Goal: Information Seeking & Learning: Learn about a topic

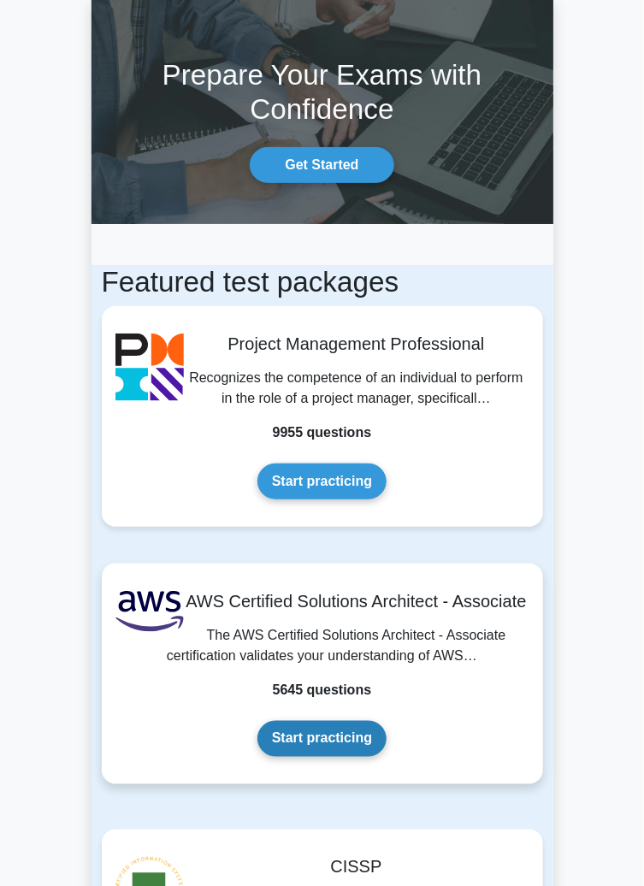
click at [344, 741] on link "Start practicing" at bounding box center [321, 739] width 129 height 36
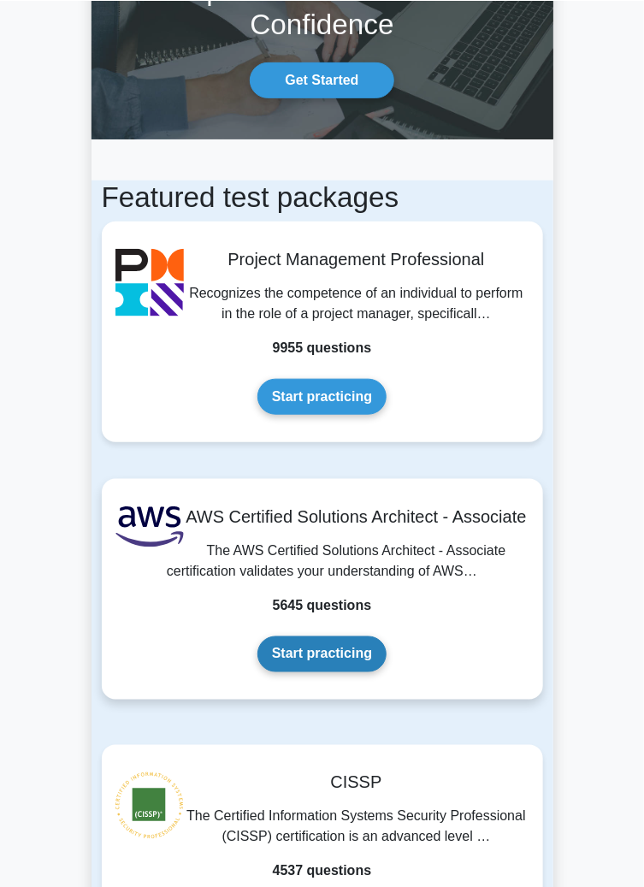
scroll to position [155, 0]
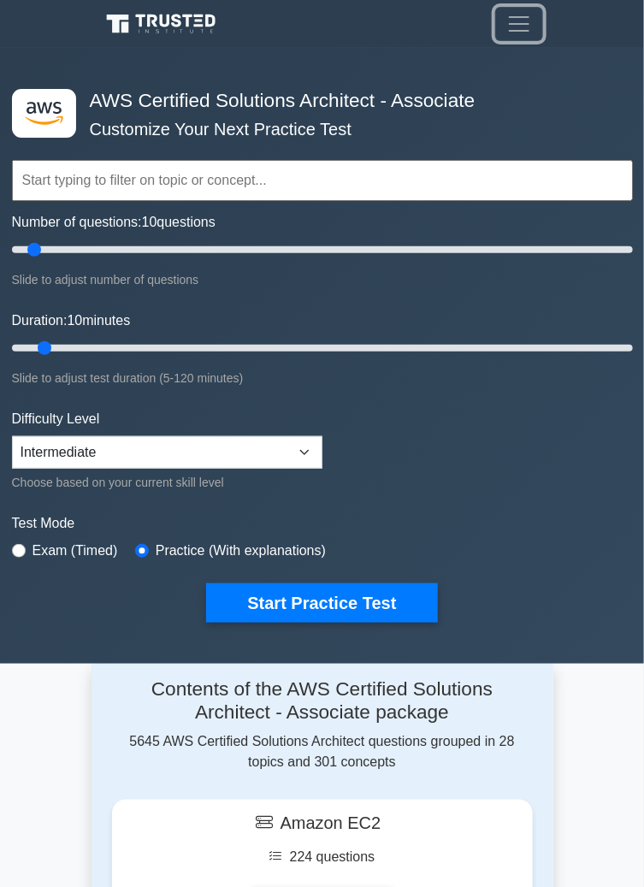
click at [515, 11] on span "Toggle navigation" at bounding box center [519, 24] width 26 height 26
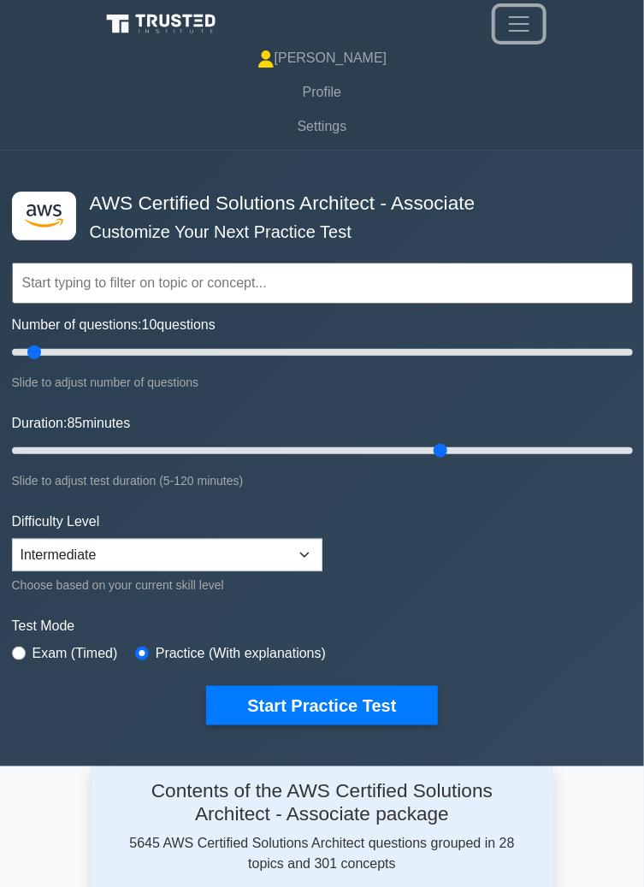
type input "85"
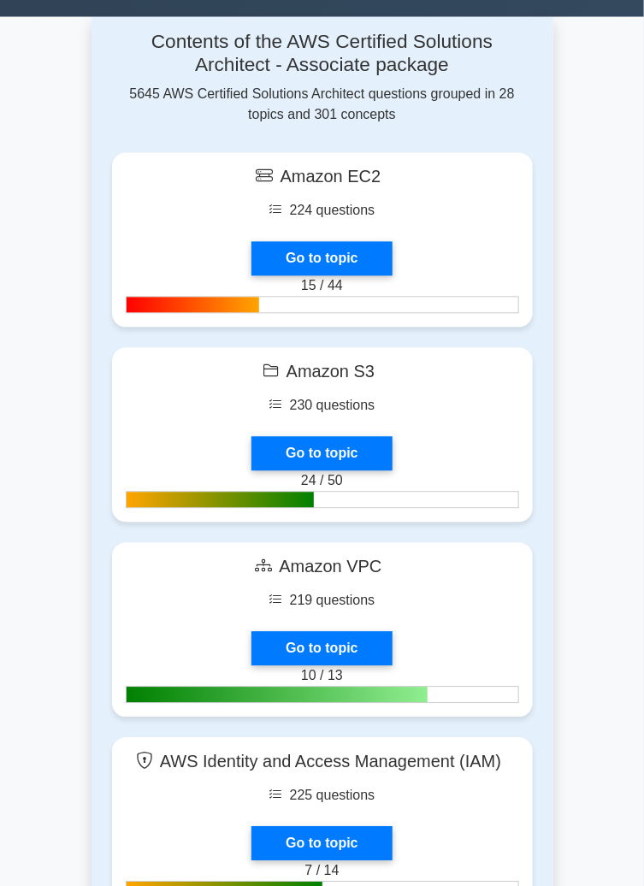
scroll to position [751, 0]
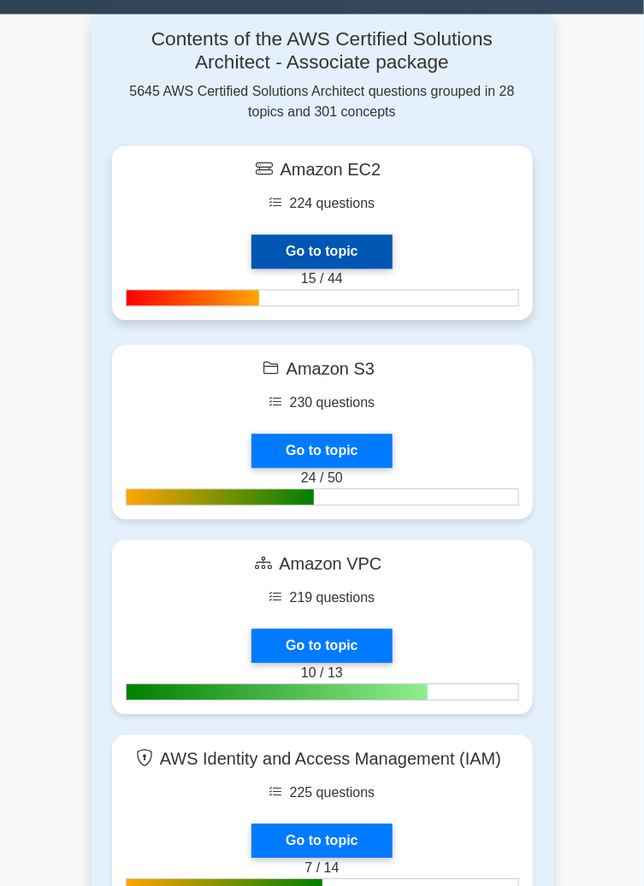
click at [392, 235] on link "Go to topic" at bounding box center [321, 252] width 140 height 34
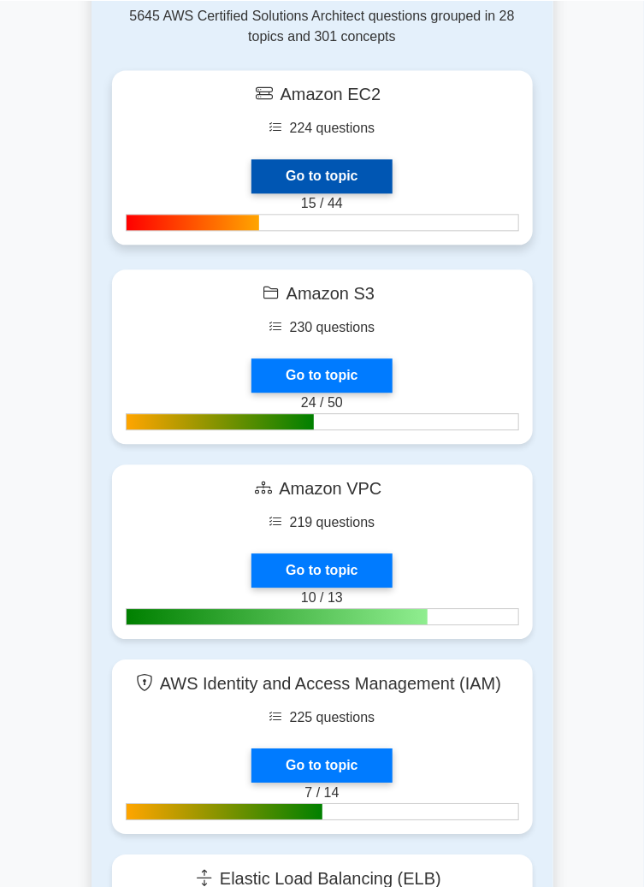
scroll to position [855, 0]
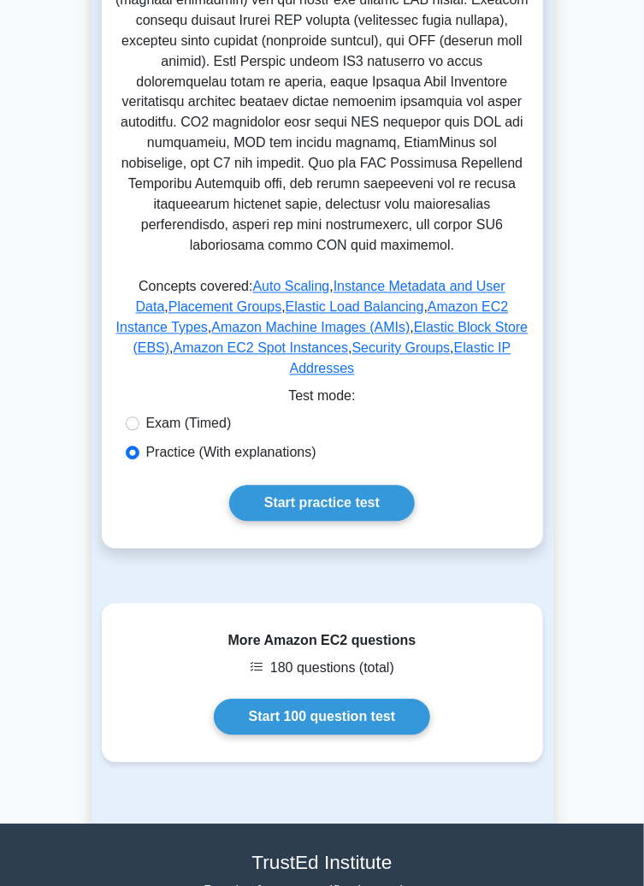
scroll to position [687, 0]
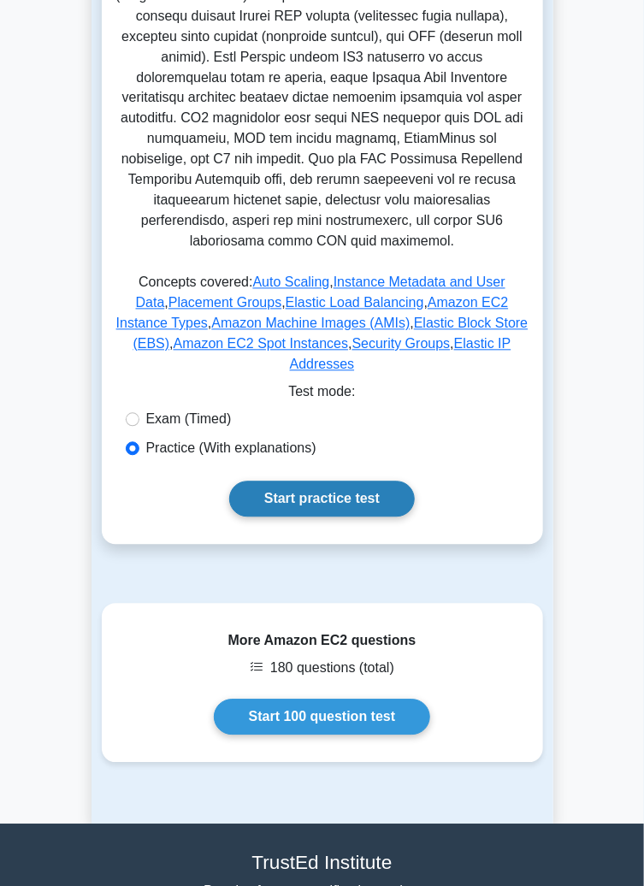
click at [374, 481] on link "Start practice test" at bounding box center [322, 499] width 186 height 36
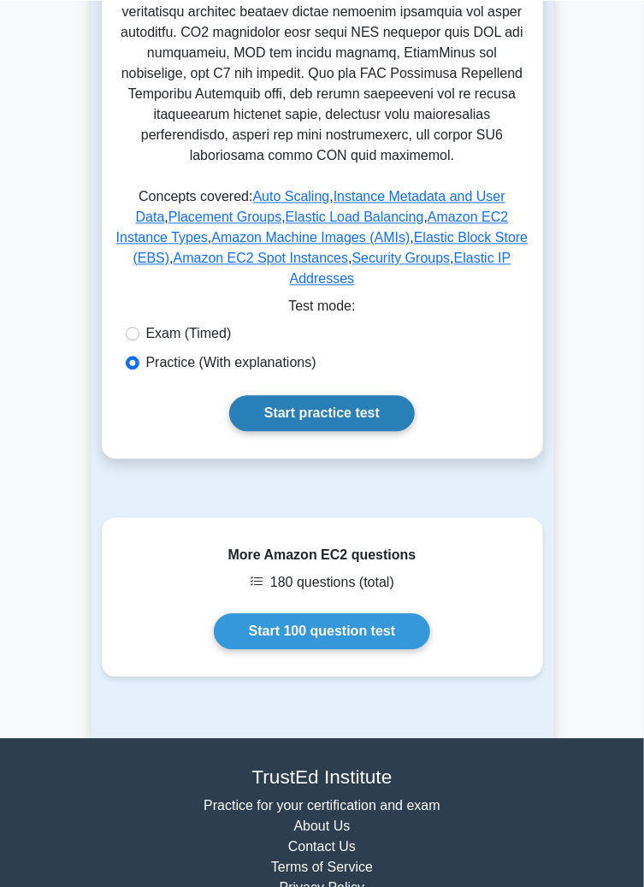
scroll to position [791, 0]
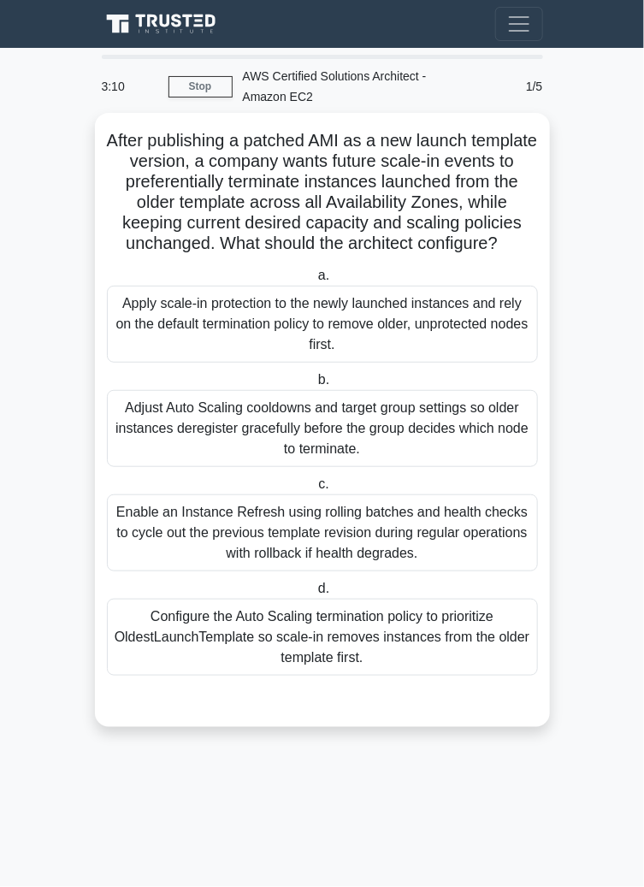
click at [132, 344] on div "Apply scale‑in protection to the newly launched instances and rely on the defau…" at bounding box center [322, 324] width 431 height 77
click at [315, 281] on input "a. Apply scale‑in protection to the newly launched instances and rely on the de…" at bounding box center [315, 275] width 0 height 11
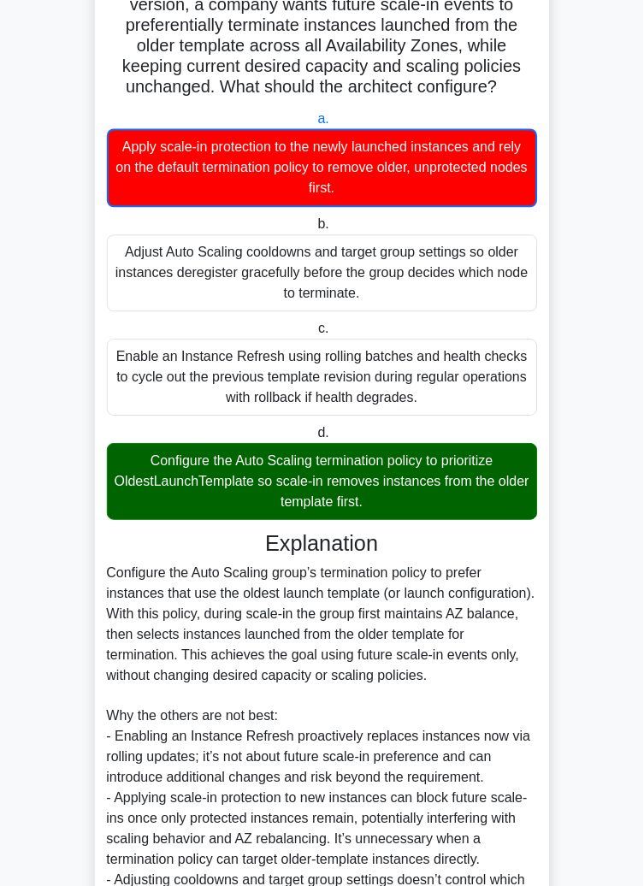
scroll to position [270, 0]
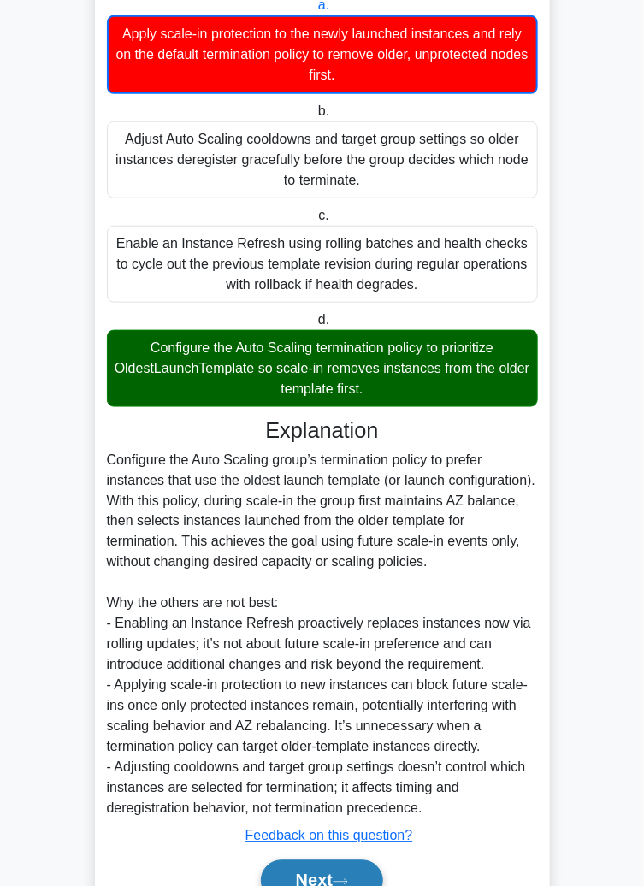
click at [292, 886] on button "Next" at bounding box center [322, 880] width 122 height 41
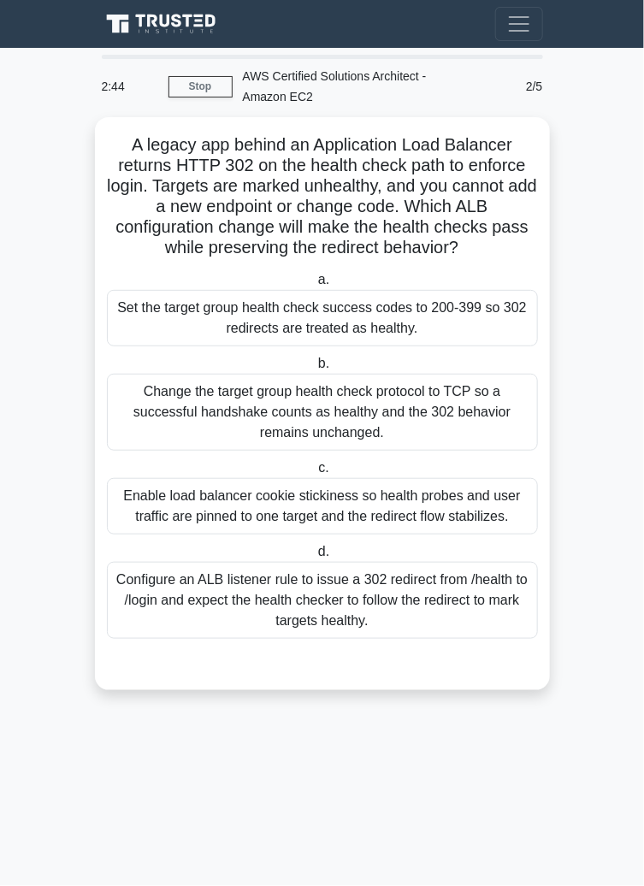
scroll to position [0, 0]
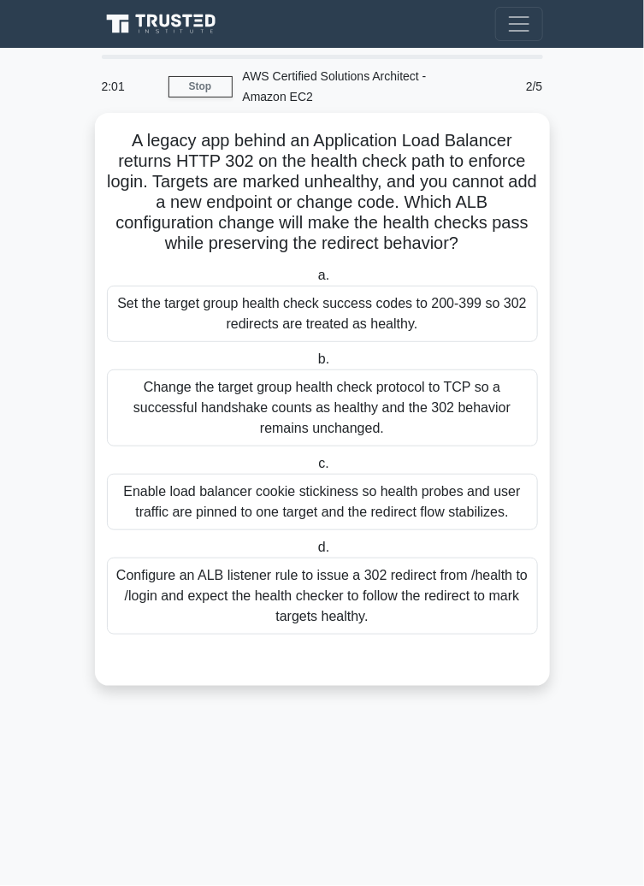
click at [142, 576] on div "Configure an ALB listener rule to issue a 302 redirect from /health to /login a…" at bounding box center [322, 595] width 431 height 77
click at [315, 553] on input "d. Configure an ALB listener rule to issue a 302 redirect from /health to /logi…" at bounding box center [315, 547] width 0 height 11
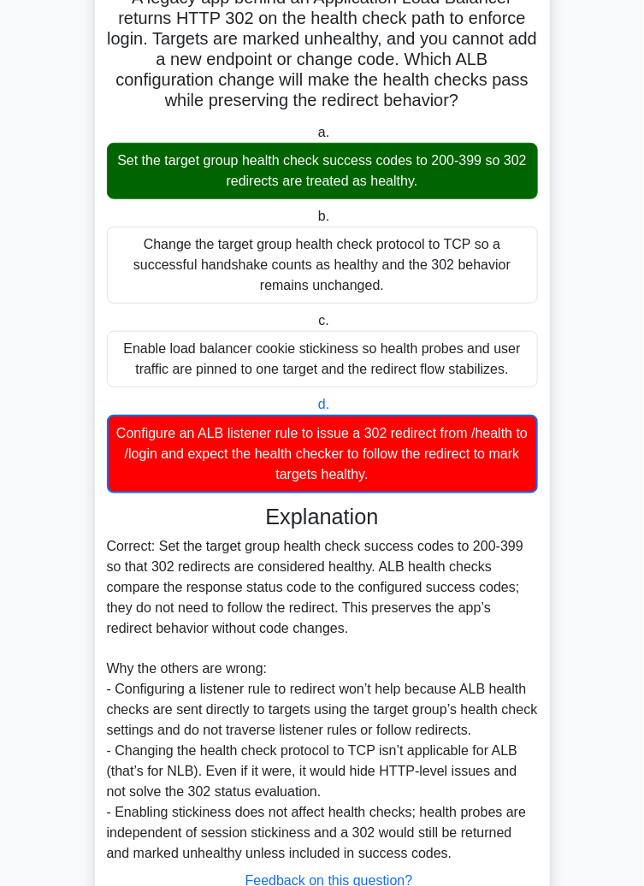
scroll to position [168, 0]
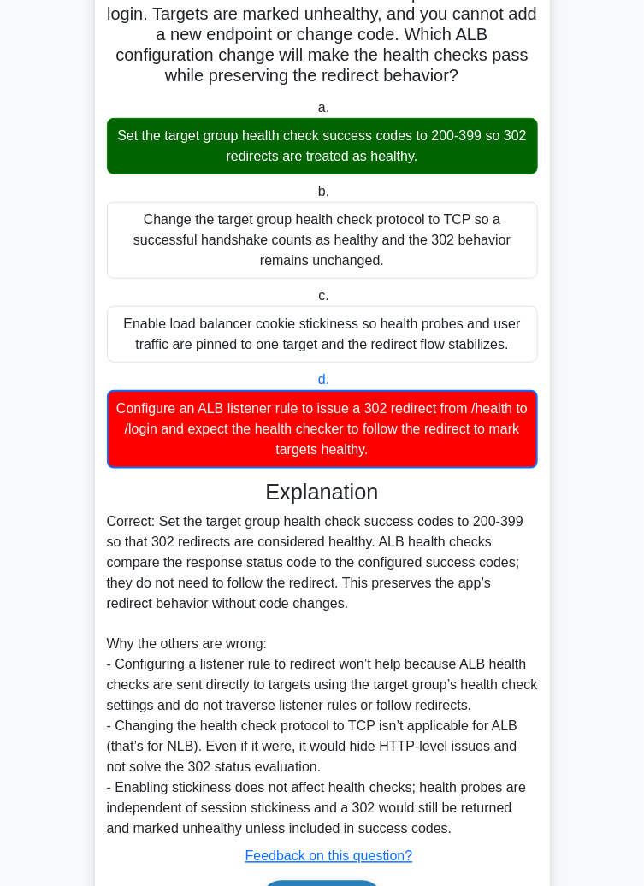
click at [291, 886] on button "Next" at bounding box center [322, 901] width 122 height 41
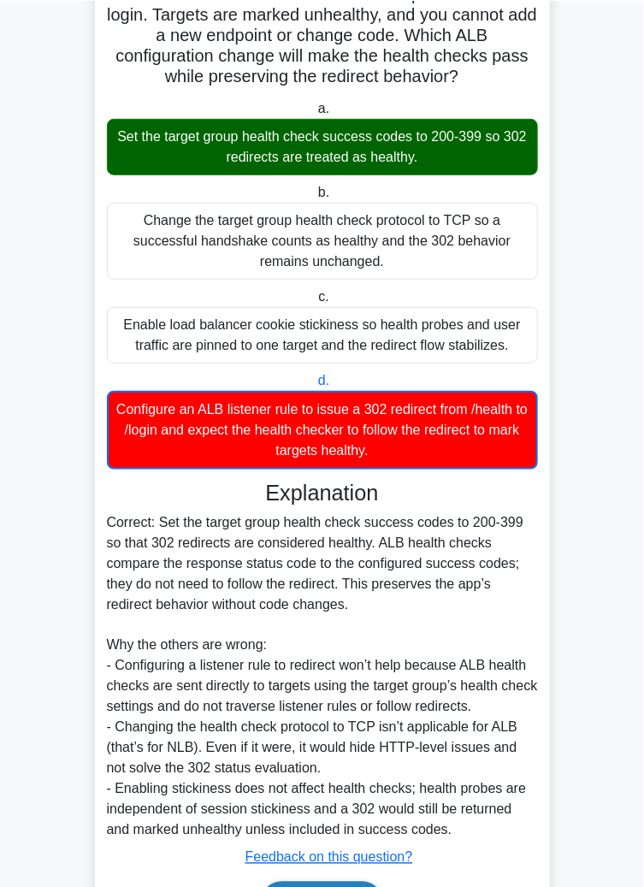
scroll to position [0, 0]
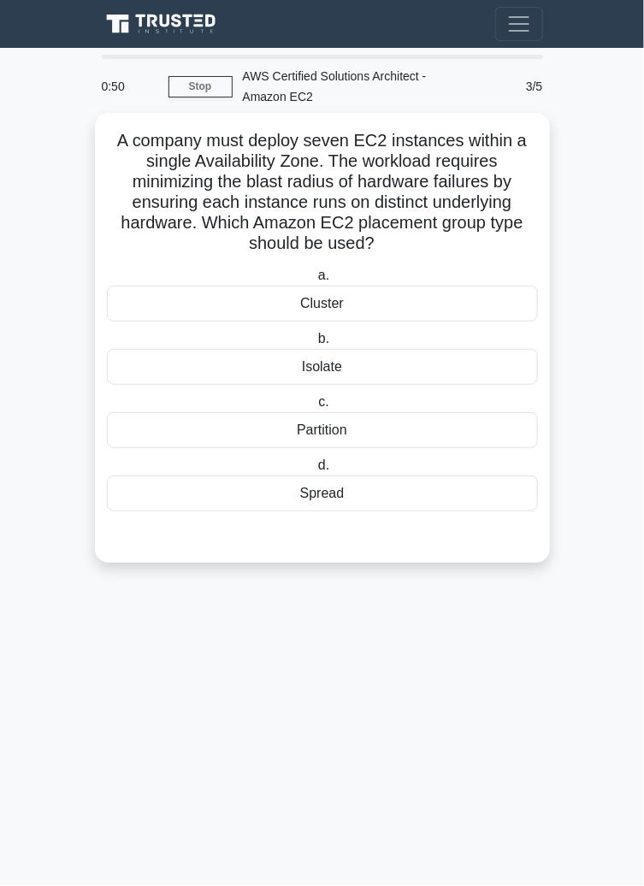
click at [200, 380] on div "Isolate" at bounding box center [322, 367] width 431 height 36
click at [315, 345] on input "b. Isolate" at bounding box center [315, 338] width 0 height 11
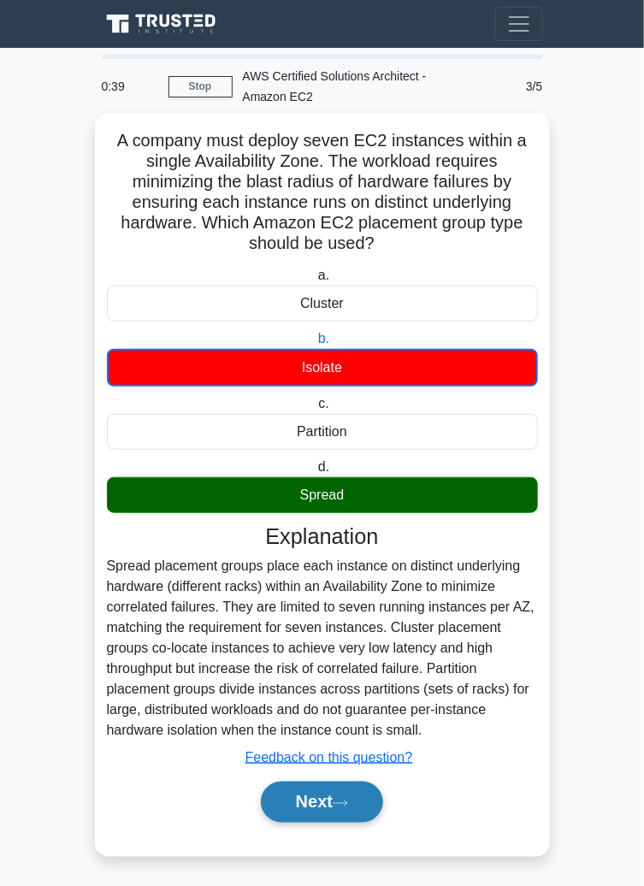
click at [330, 793] on button "Next" at bounding box center [322, 801] width 122 height 41
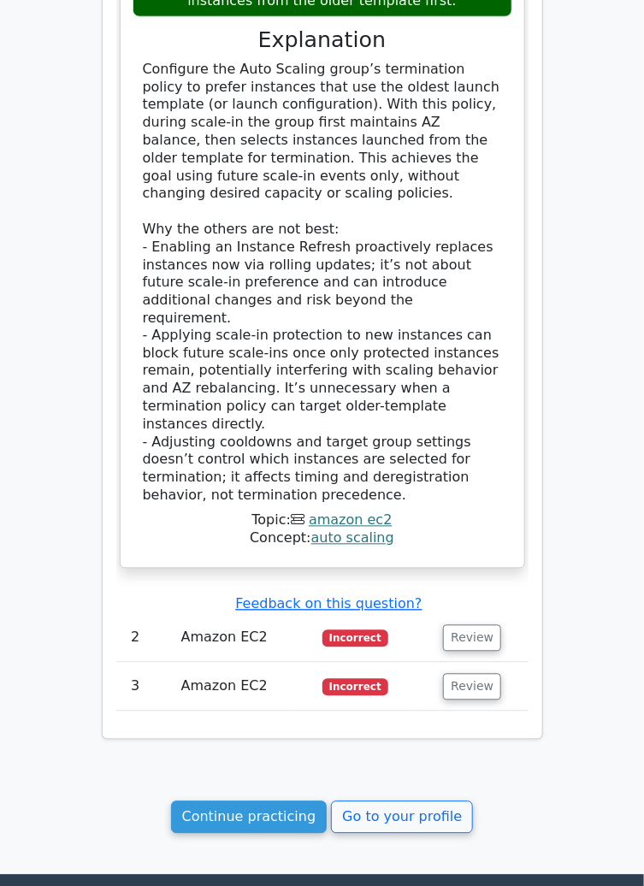
scroll to position [2120, 0]
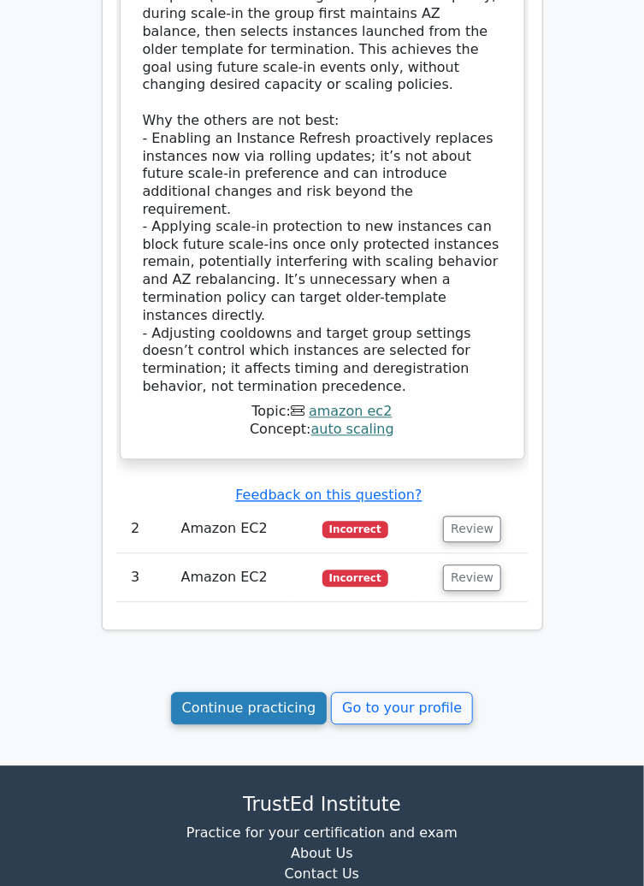
click at [221, 693] on link "Continue practicing" at bounding box center [249, 709] width 156 height 32
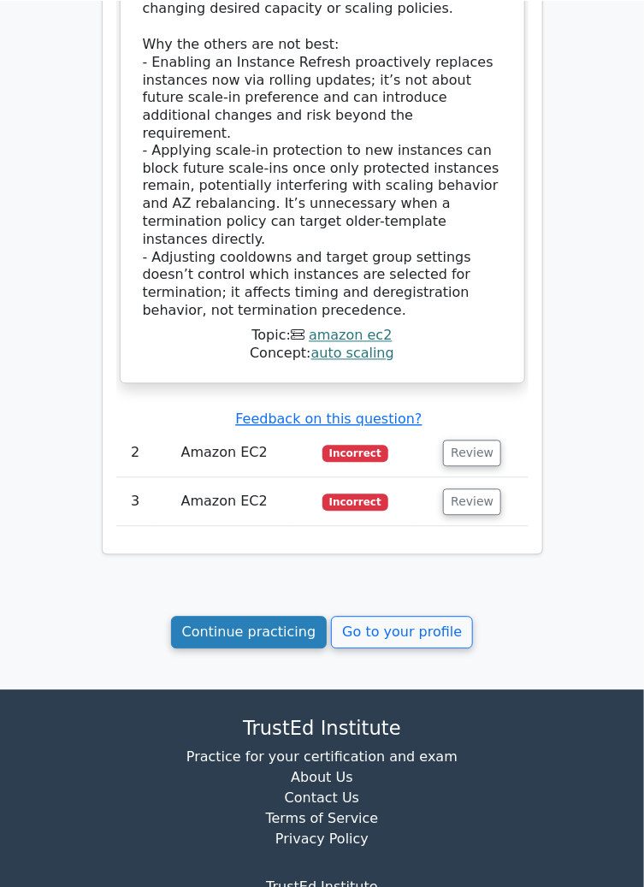
scroll to position [2214, 0]
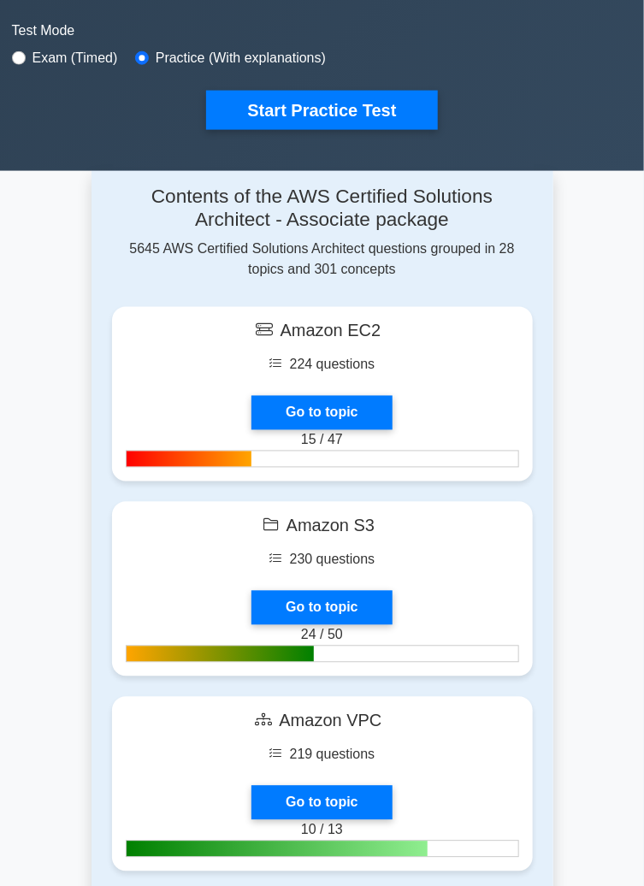
scroll to position [496, 0]
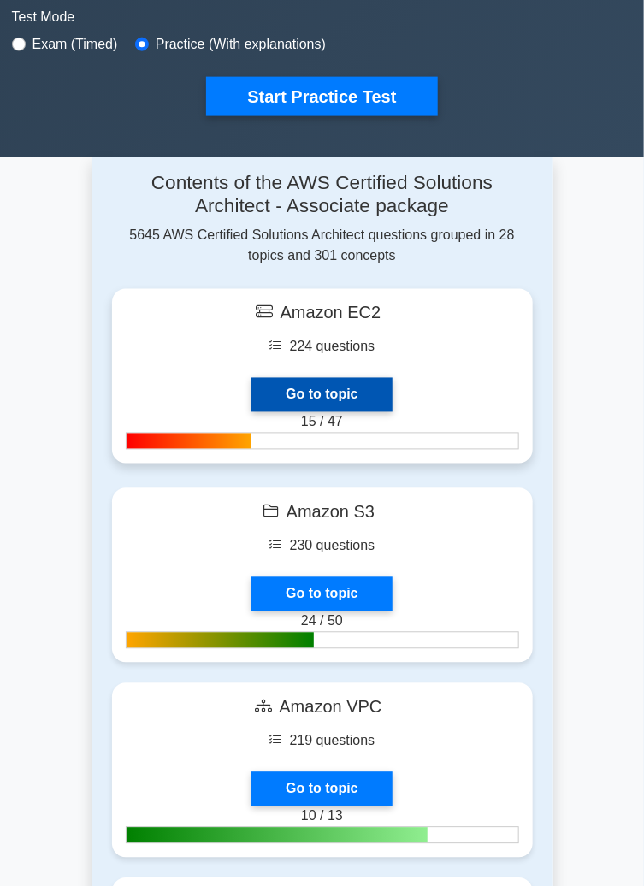
click at [251, 378] on link "Go to topic" at bounding box center [321, 395] width 140 height 34
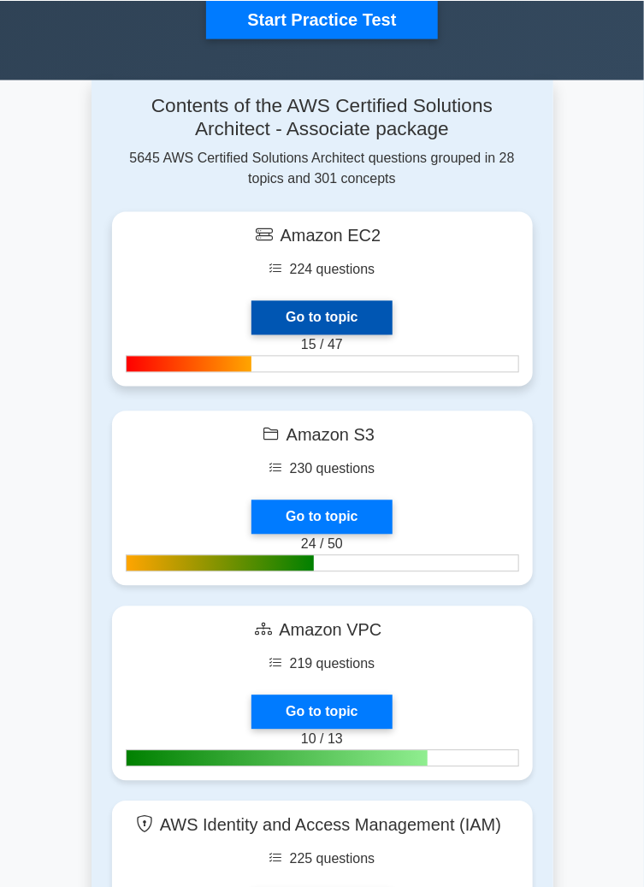
scroll to position [610, 0]
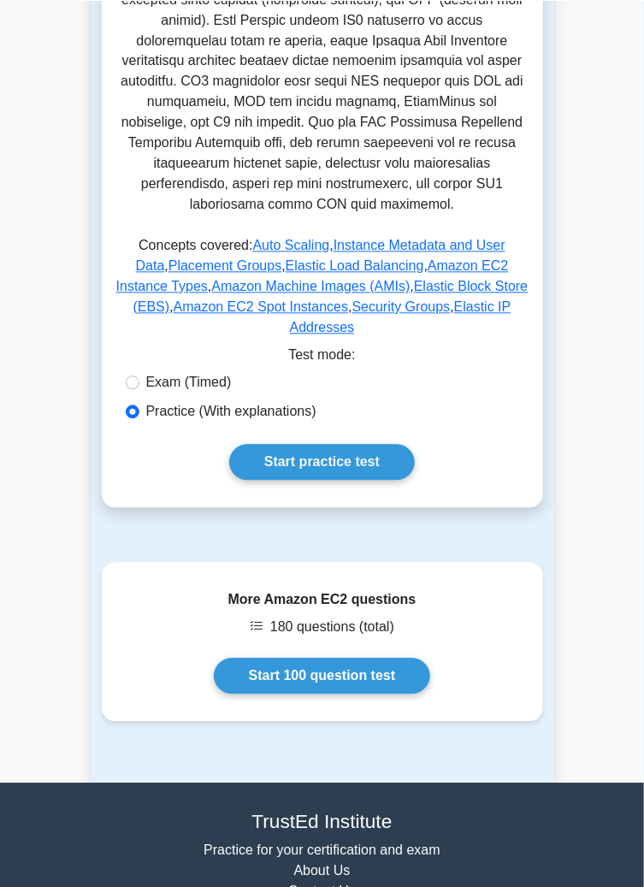
scroll to position [722, 0]
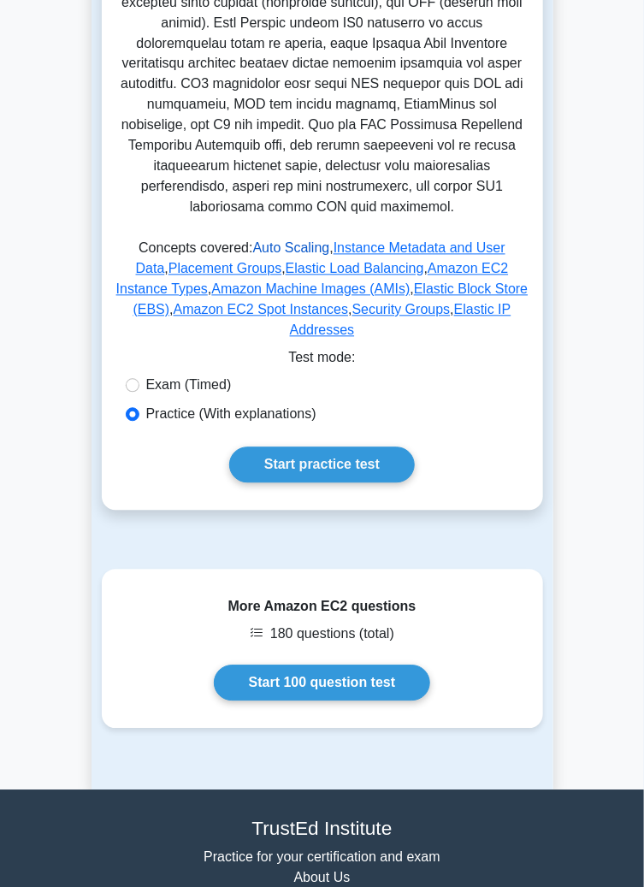
click at [258, 241] on link "Auto Scaling" at bounding box center [291, 248] width 77 height 15
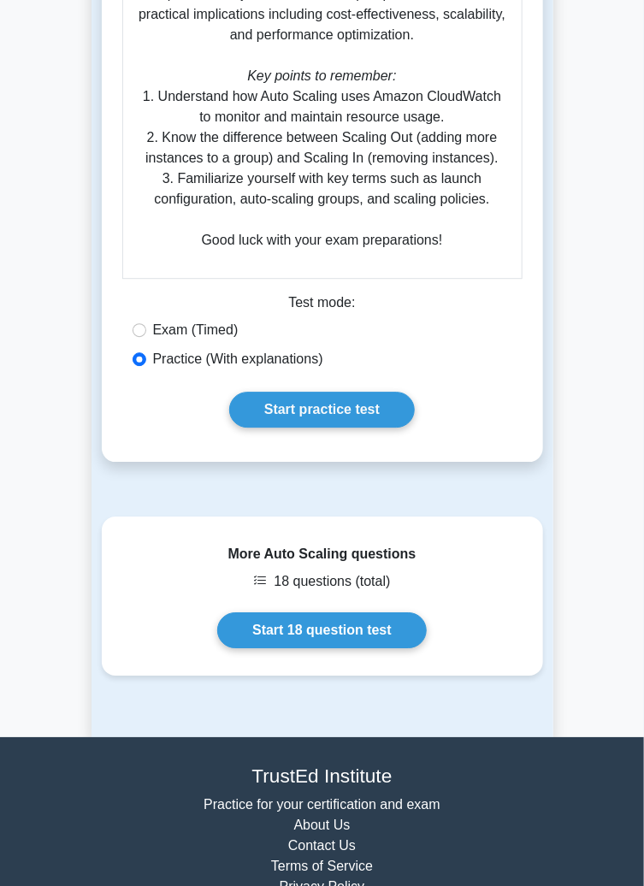
scroll to position [1019, 0]
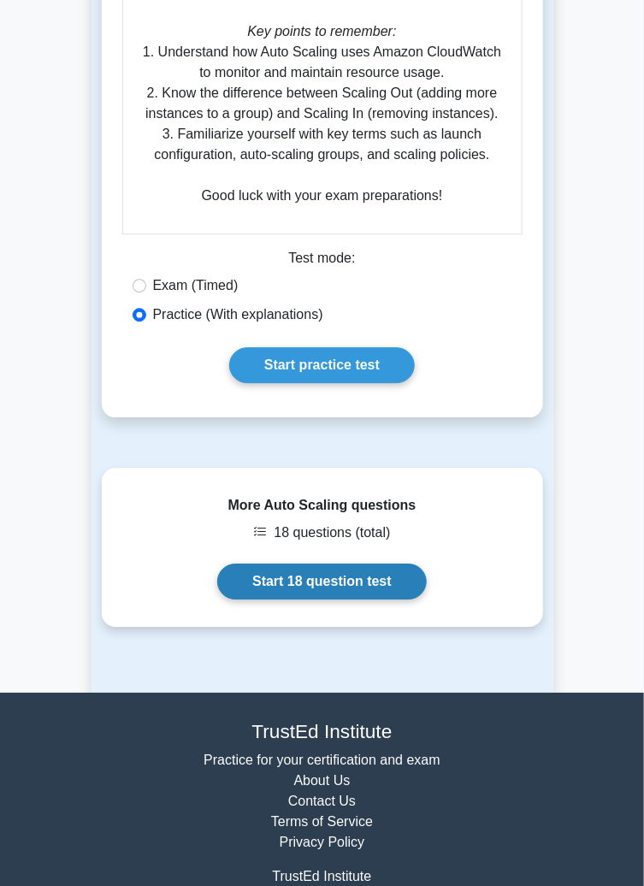
click at [255, 587] on link "Start 18 question test" at bounding box center [321, 581] width 209 height 36
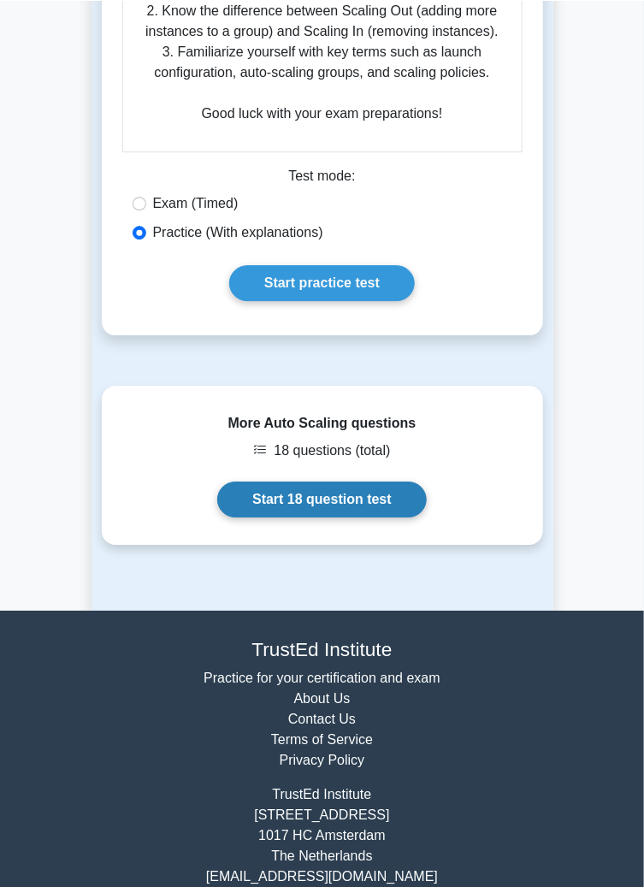
scroll to position [1119, 0]
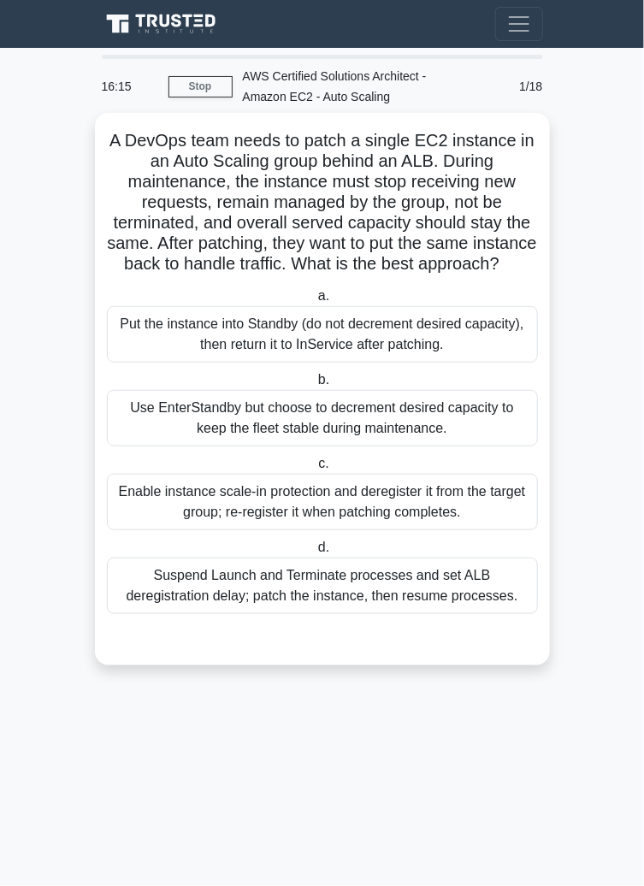
click at [133, 349] on div "Put the instance into Standby (do not decrement desired capacity), then return …" at bounding box center [322, 334] width 431 height 56
click at [315, 302] on input "a. Put the instance into Standby (do not decrement desired capacity), then retu…" at bounding box center [315, 296] width 0 height 11
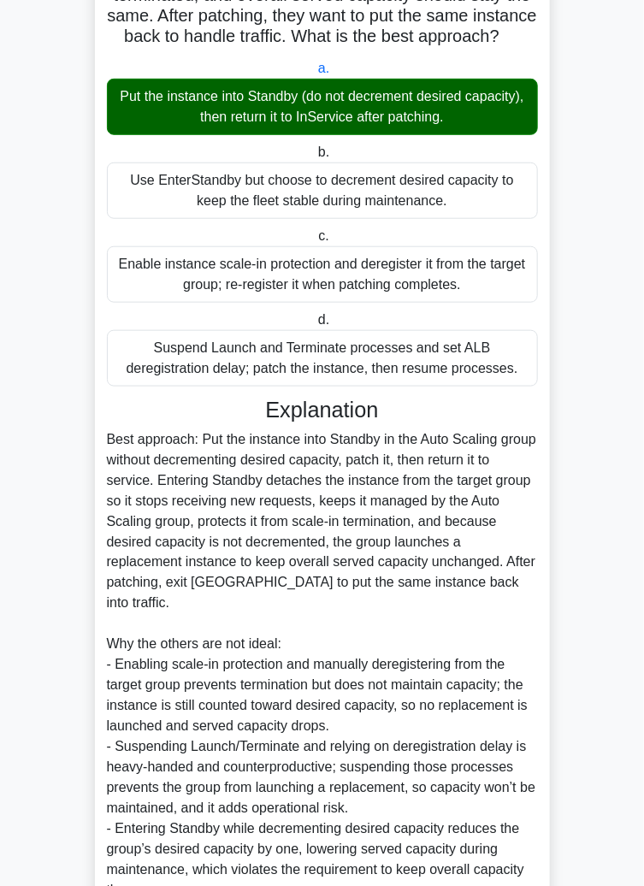
scroll to position [289, 0]
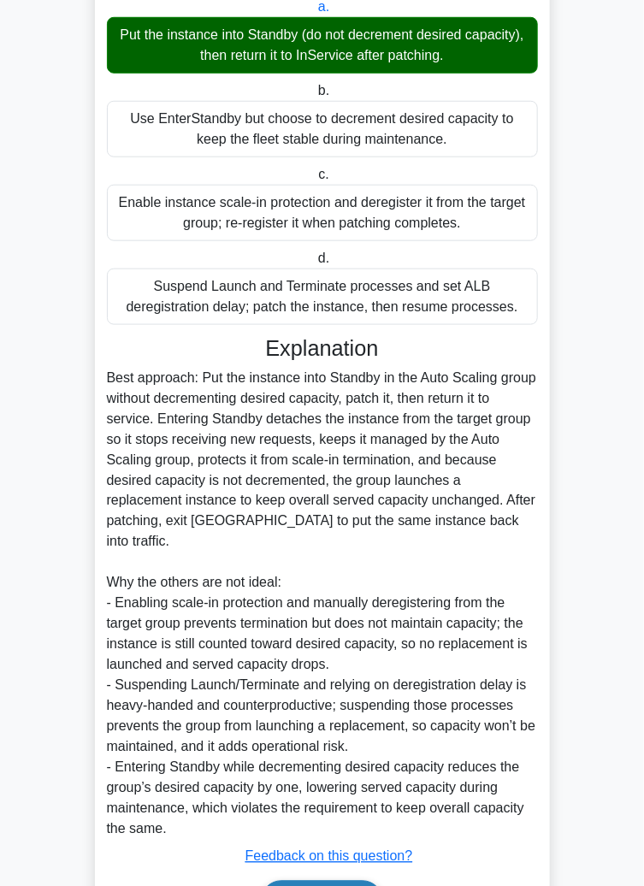
click at [352, 886] on button "Next" at bounding box center [322, 901] width 122 height 41
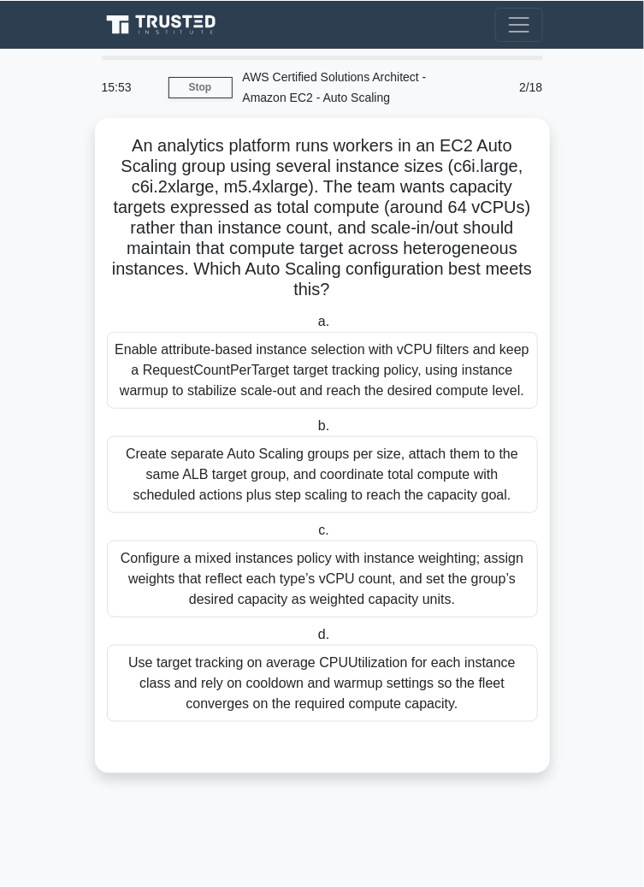
scroll to position [0, 0]
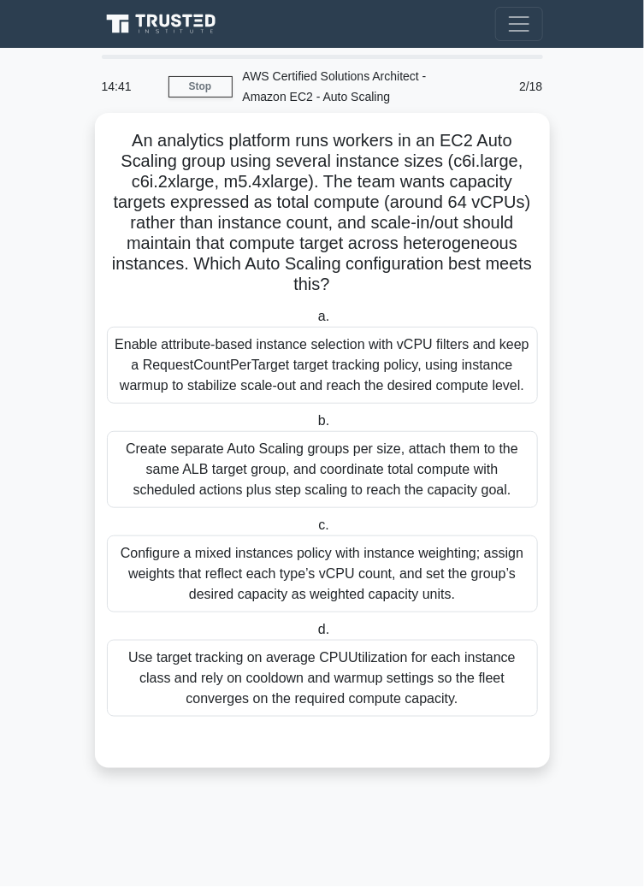
click at [174, 561] on div "Configure a mixed instances policy with instance weighting; assign weights that…" at bounding box center [322, 573] width 431 height 77
click at [315, 531] on input "c. Configure a mixed instances policy with instance weighting; assign weights t…" at bounding box center [315, 525] width 0 height 11
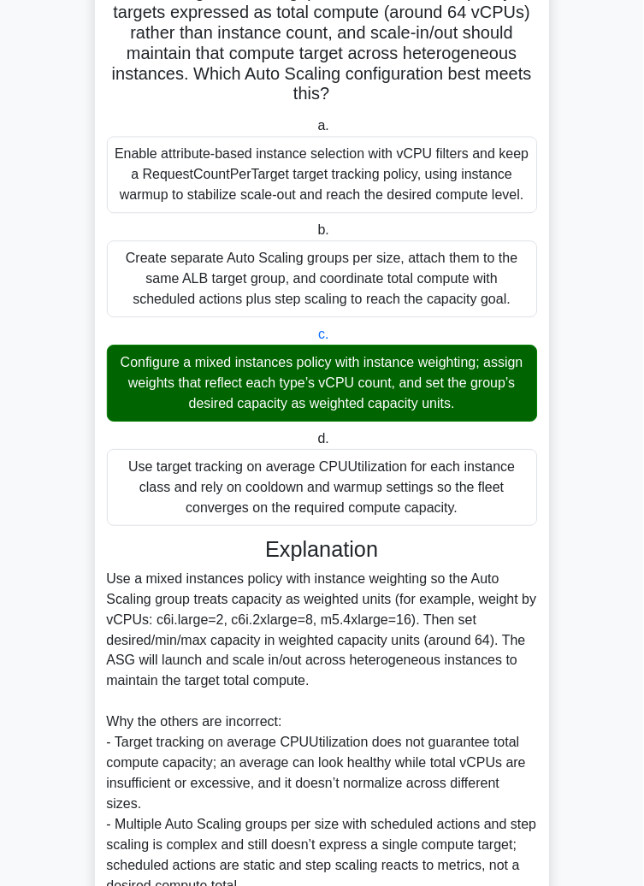
scroll to position [330, 0]
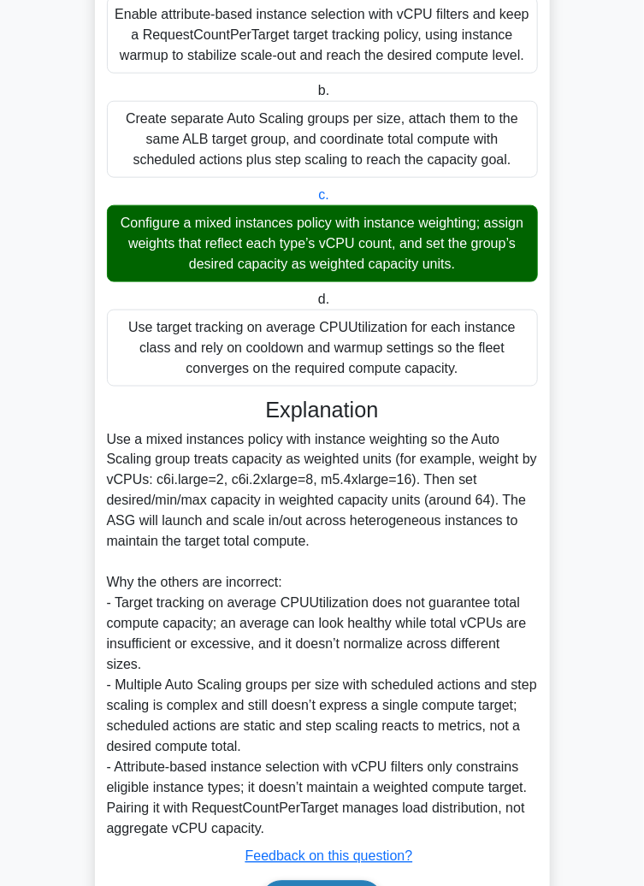
click at [342, 886] on button "Next" at bounding box center [322, 901] width 122 height 41
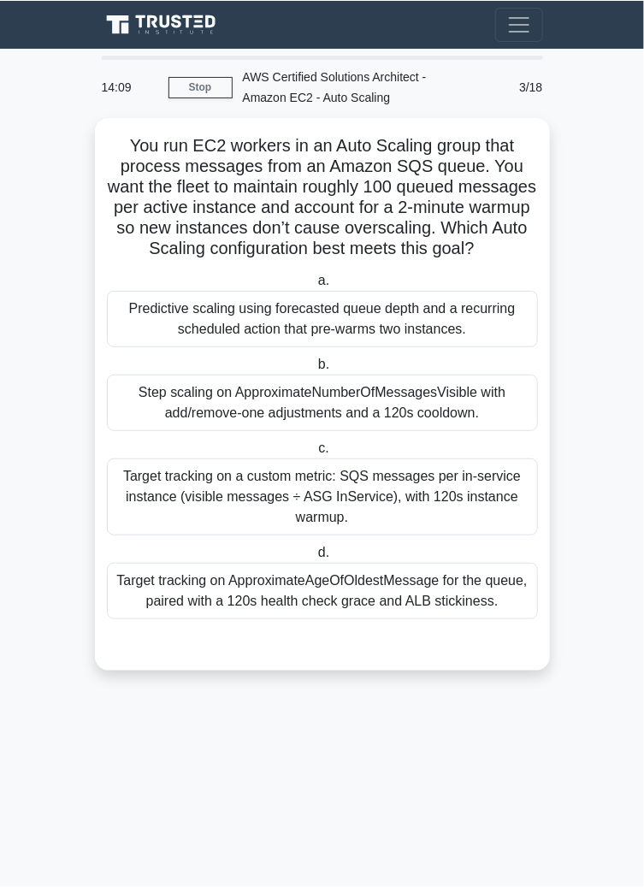
scroll to position [0, 0]
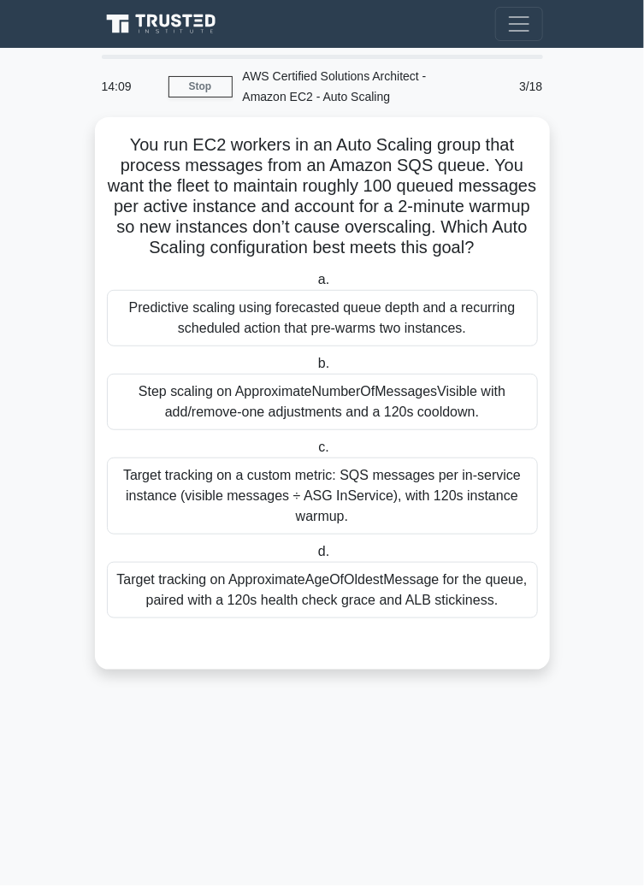
click at [373, 886] on main "14:09 Stop AWS Certified Solutions Architect - Amazon EC2 - Auto Scaling Interm…" at bounding box center [322, 467] width 644 height 838
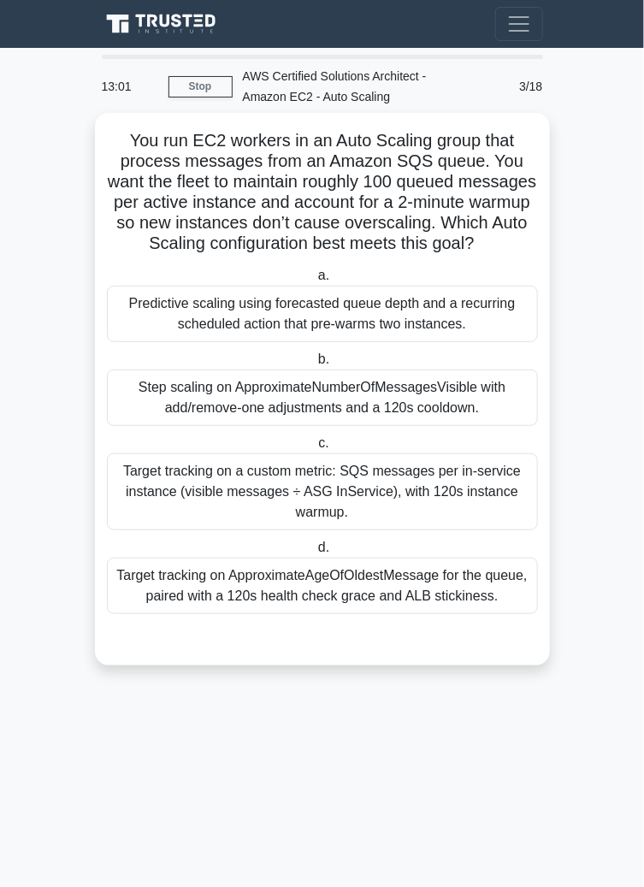
click at [394, 488] on div "Target tracking on a custom metric: SQS messages per in-service instance (visib…" at bounding box center [322, 491] width 431 height 77
click at [315, 449] on input "c. Target tracking on a custom metric: SQS messages per in-service instance (vi…" at bounding box center [315, 443] width 0 height 11
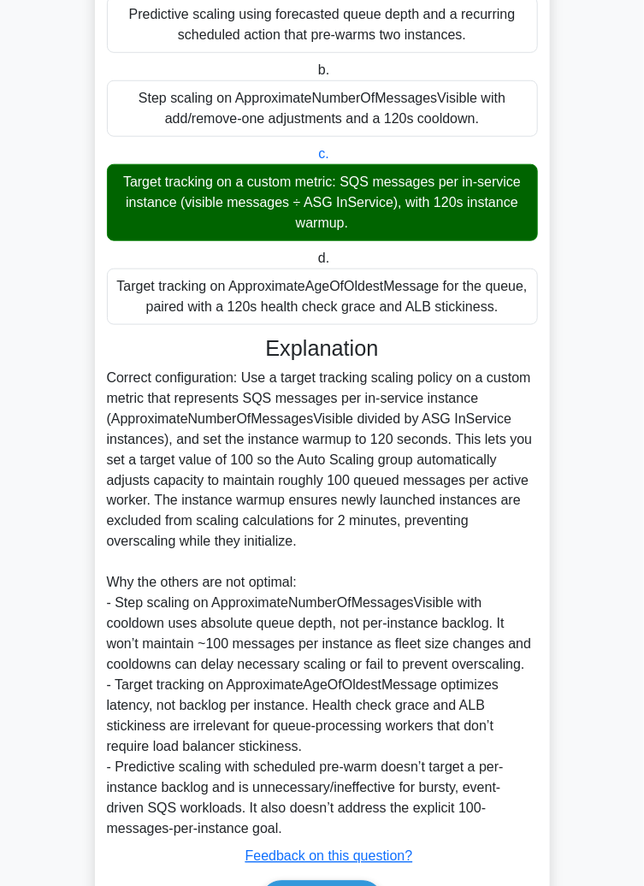
scroll to position [261, 0]
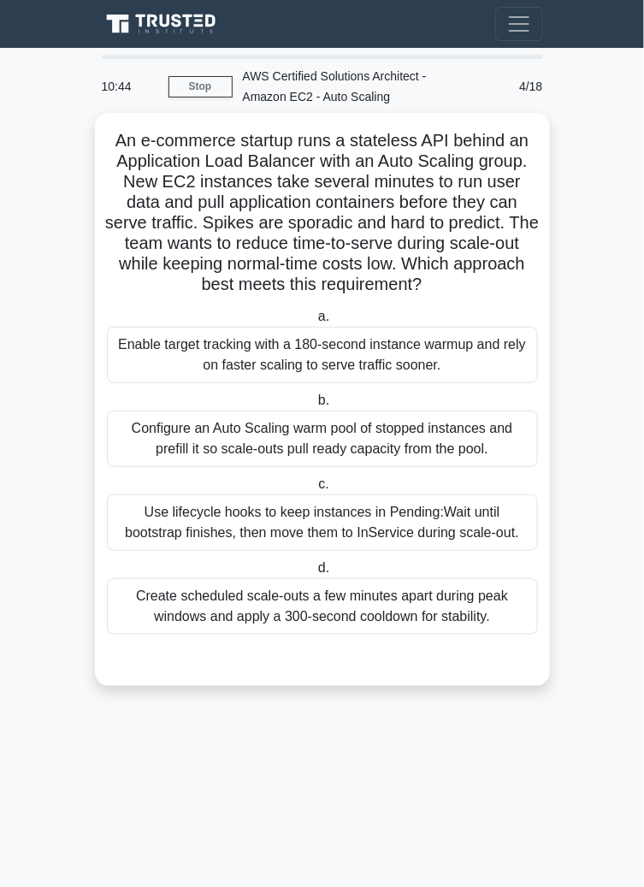
scroll to position [32, 0]
click at [502, 327] on div "Enable target tracking with a 180-second instance warmup and rely on faster sca…" at bounding box center [322, 355] width 431 height 56
click at [315, 322] on input "a. Enable target tracking with a 180-second instance warmup and rely on faster …" at bounding box center [315, 316] width 0 height 11
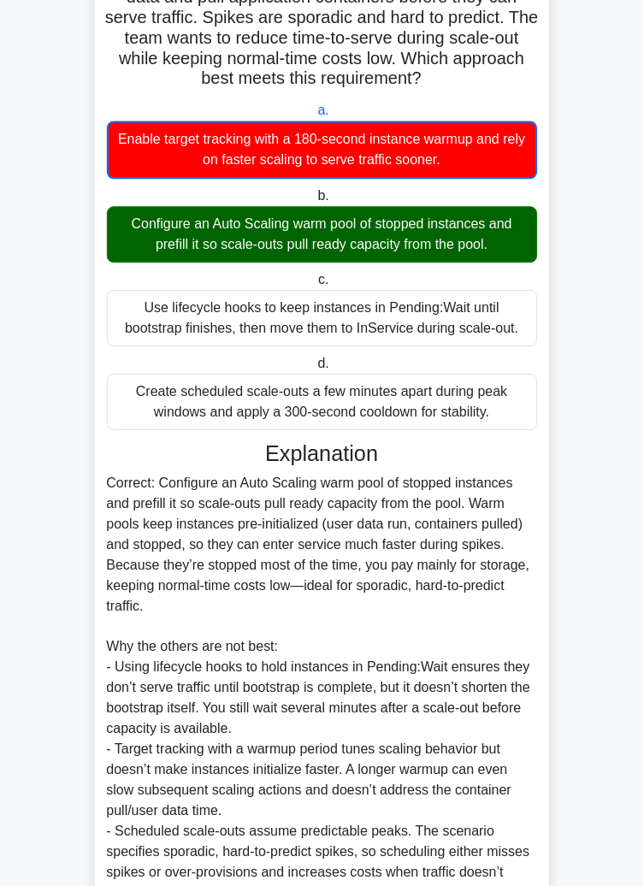
scroll to position [208, 0]
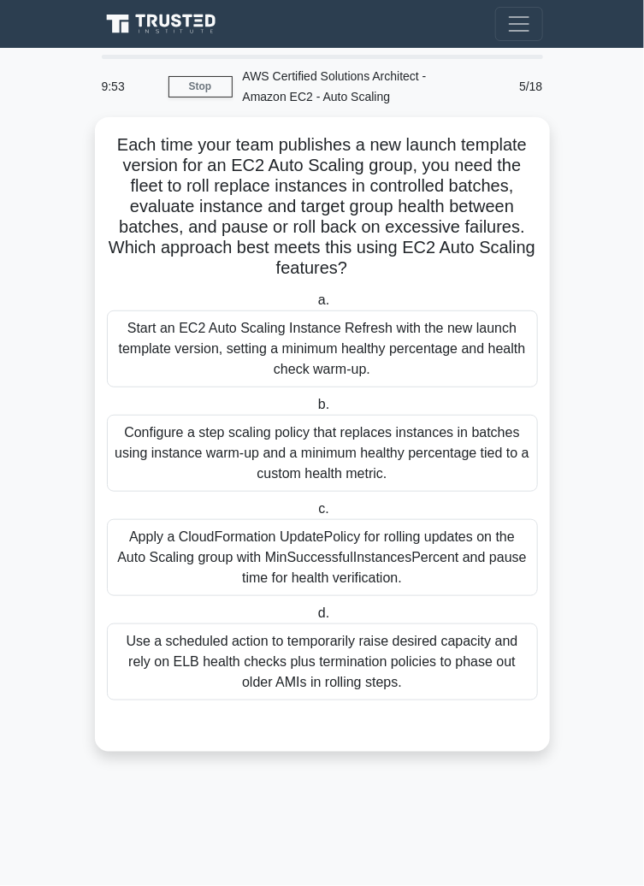
scroll to position [0, 0]
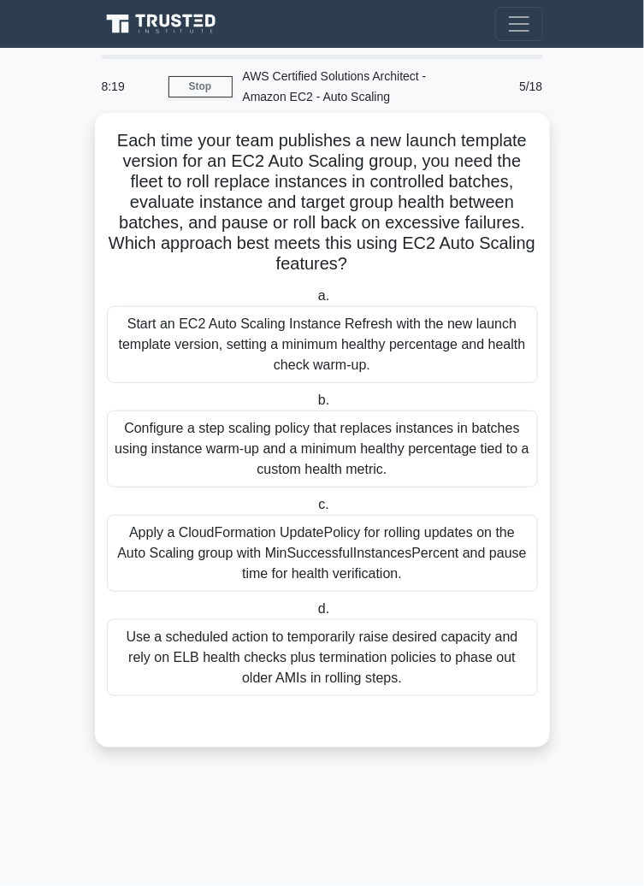
click at [480, 515] on div "Apply a CloudFormation UpdatePolicy for rolling updates on the Auto Scaling gro…" at bounding box center [322, 553] width 431 height 77
click at [315, 510] on input "c. Apply a CloudFormation UpdatePolicy for rolling updates on the Auto Scaling …" at bounding box center [315, 504] width 0 height 11
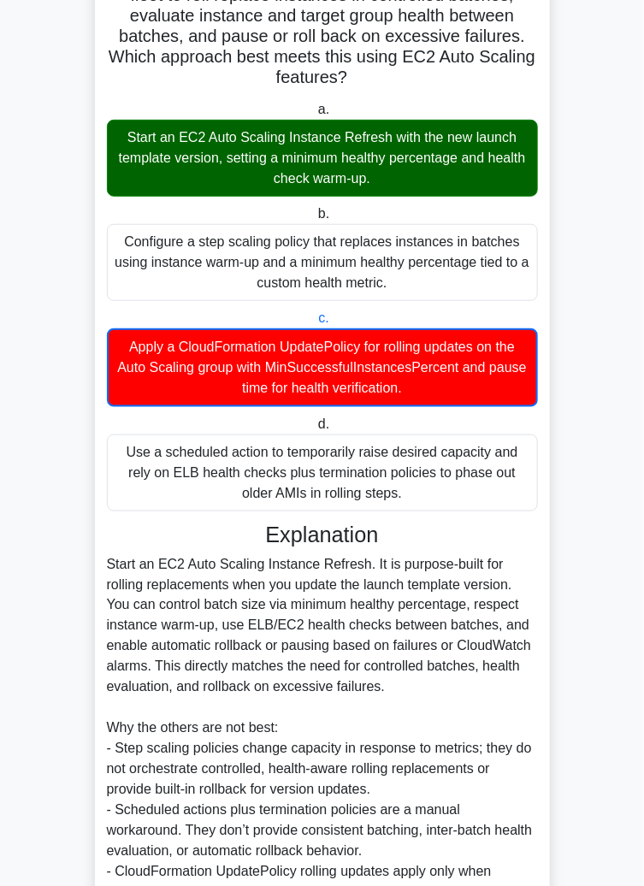
scroll to position [291, 0]
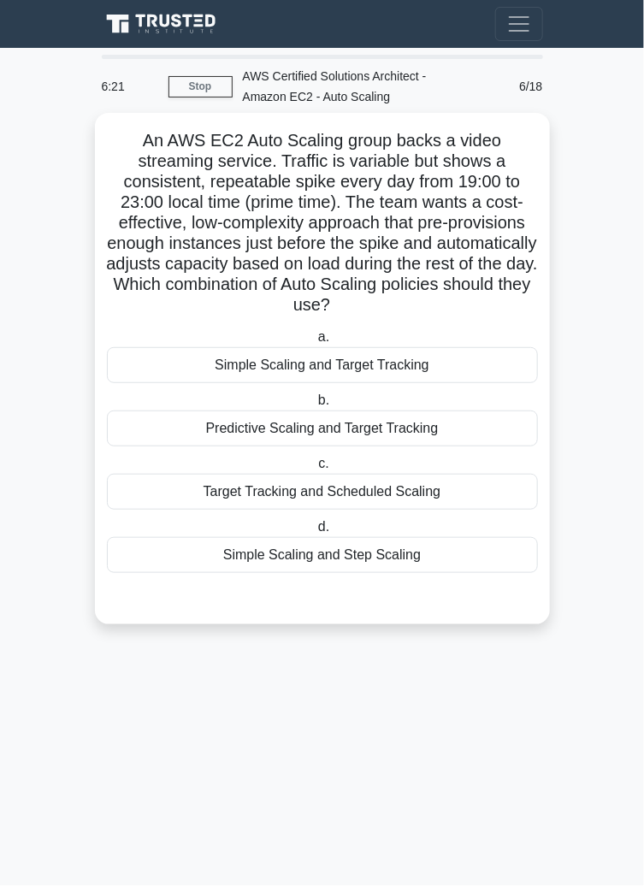
click at [469, 436] on div "Predictive Scaling and Target Tracking" at bounding box center [322, 428] width 431 height 36
click at [315, 406] on input "b. Predictive Scaling and Target Tracking" at bounding box center [315, 400] width 0 height 11
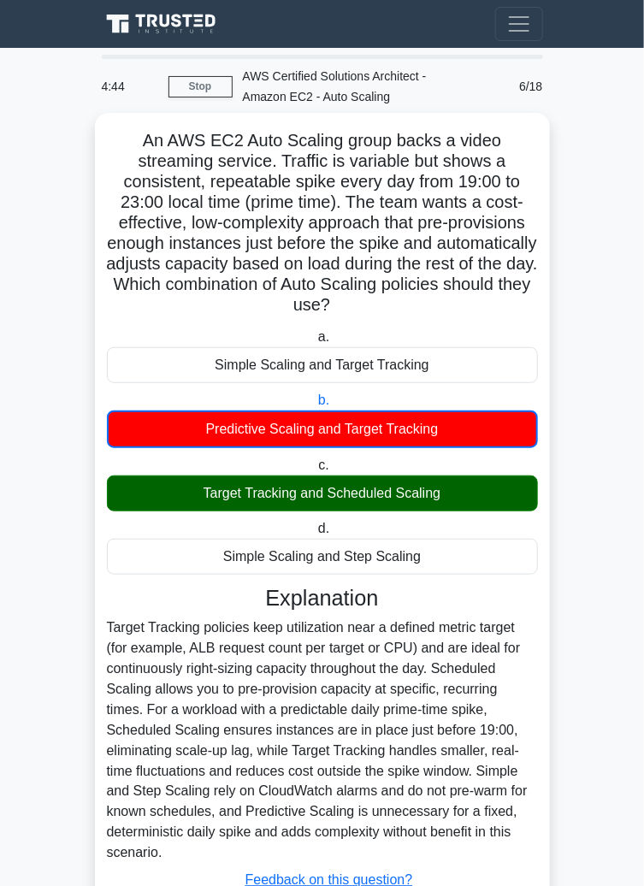
scroll to position [24, 0]
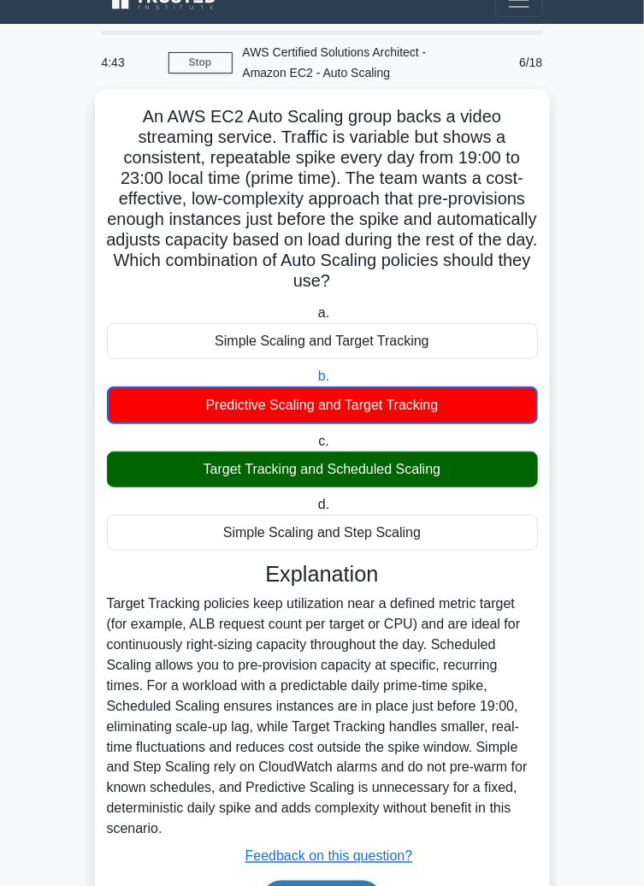
click at [335, 886] on button "Next" at bounding box center [322, 901] width 122 height 41
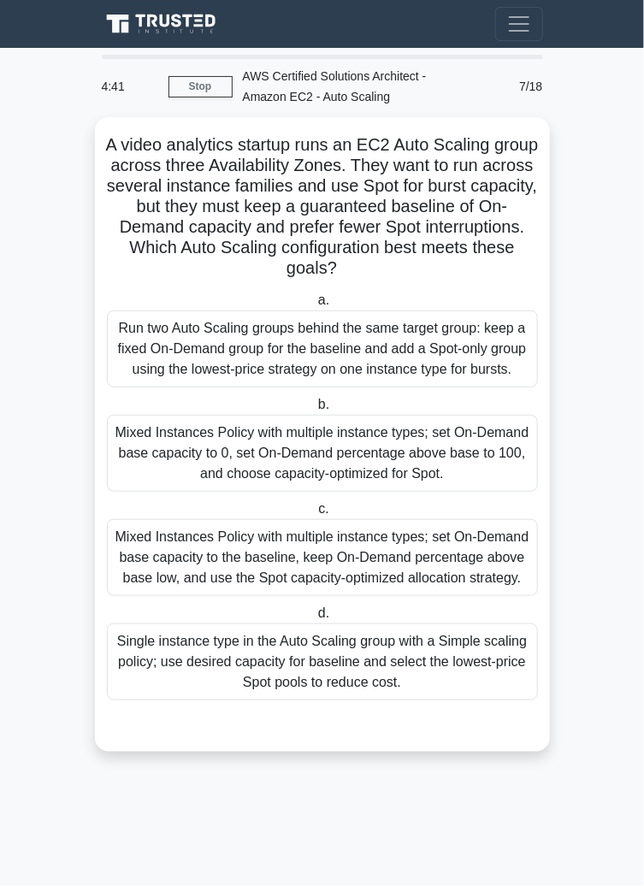
scroll to position [0, 0]
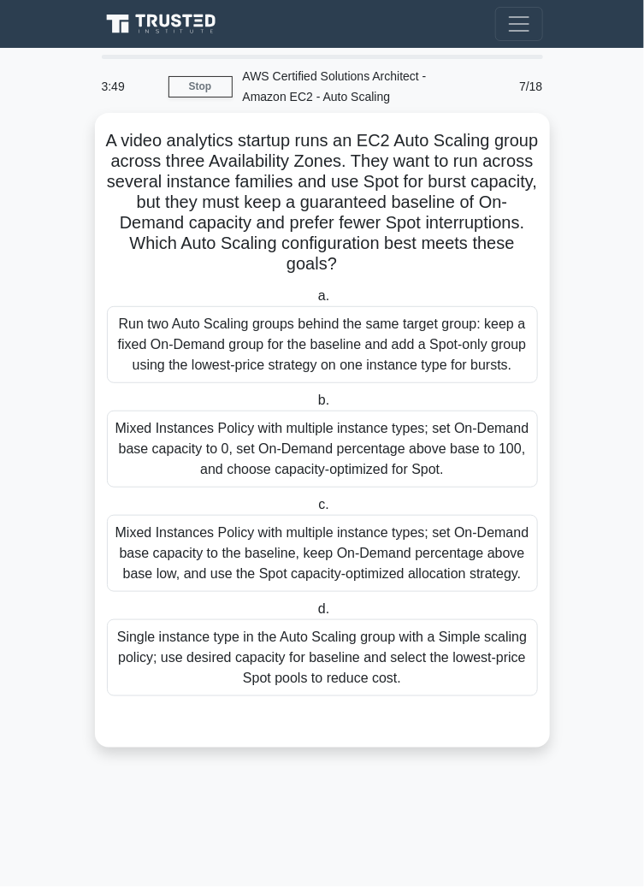
click at [145, 352] on div "Run two Auto Scaling groups behind the same target group: keep a fixed On-Deman…" at bounding box center [322, 344] width 431 height 77
click at [315, 302] on input "a. Run two Auto Scaling groups behind the same target group: keep a fixed On-De…" at bounding box center [315, 296] width 0 height 11
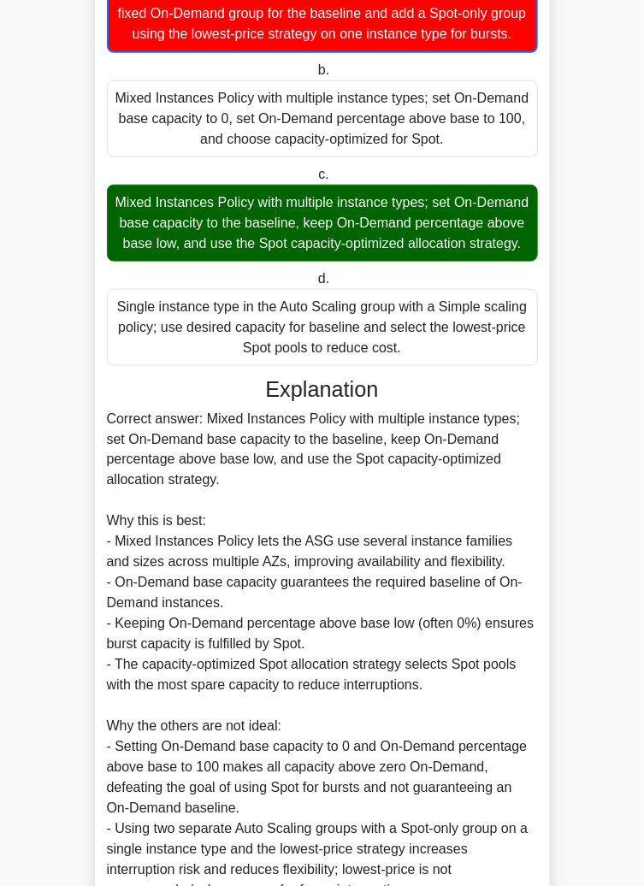
scroll to position [475, 0]
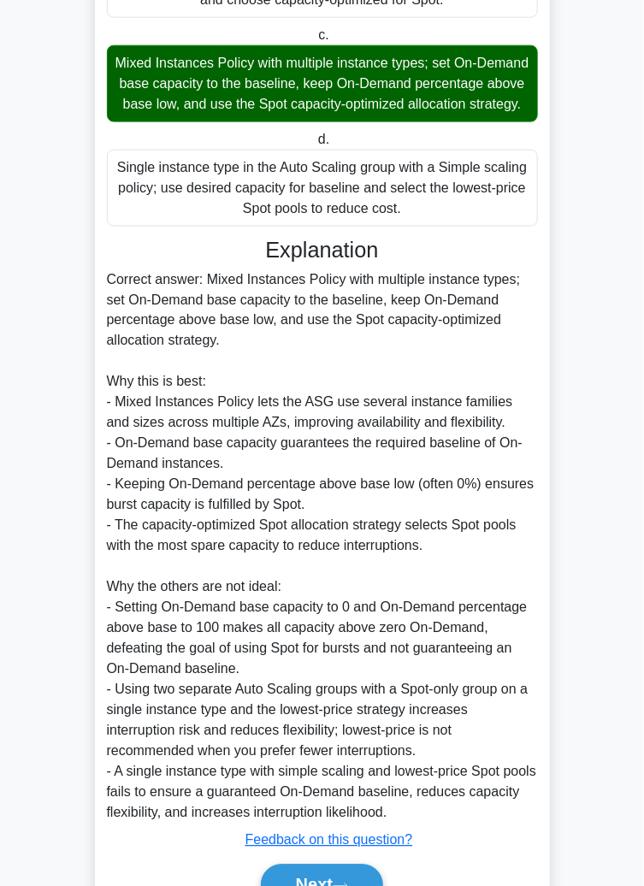
click at [7, 556] on main "3:15 Stop AWS Certified Solutions Architect - Amazon EC2 - Auto Scaling Interme…" at bounding box center [322, 272] width 644 height 1398
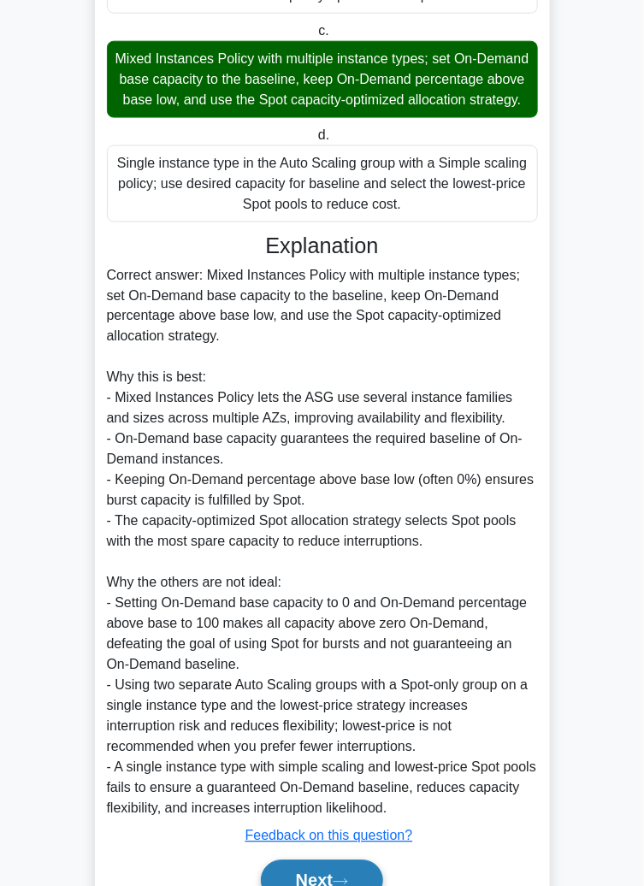
click at [277, 886] on button "Next" at bounding box center [322, 880] width 122 height 41
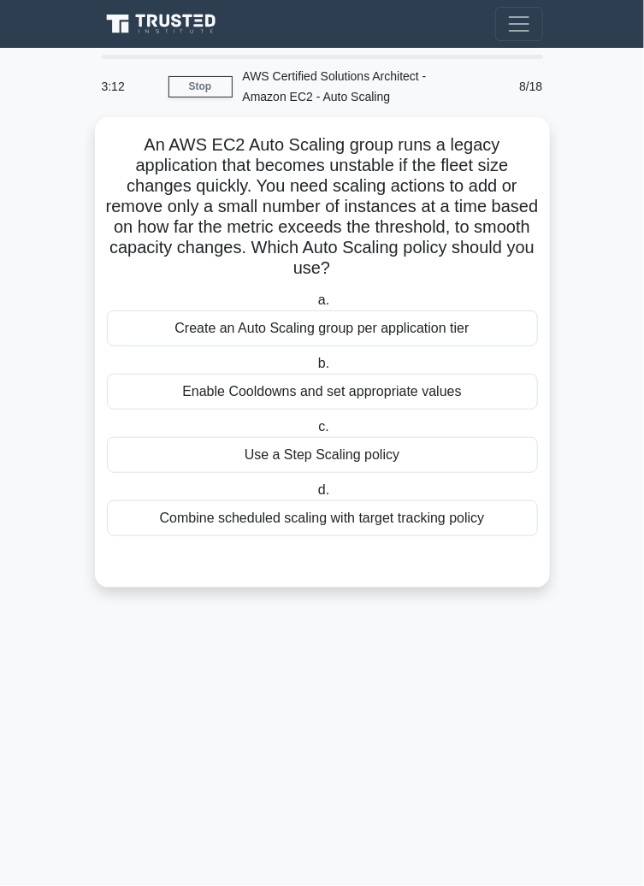
scroll to position [0, 0]
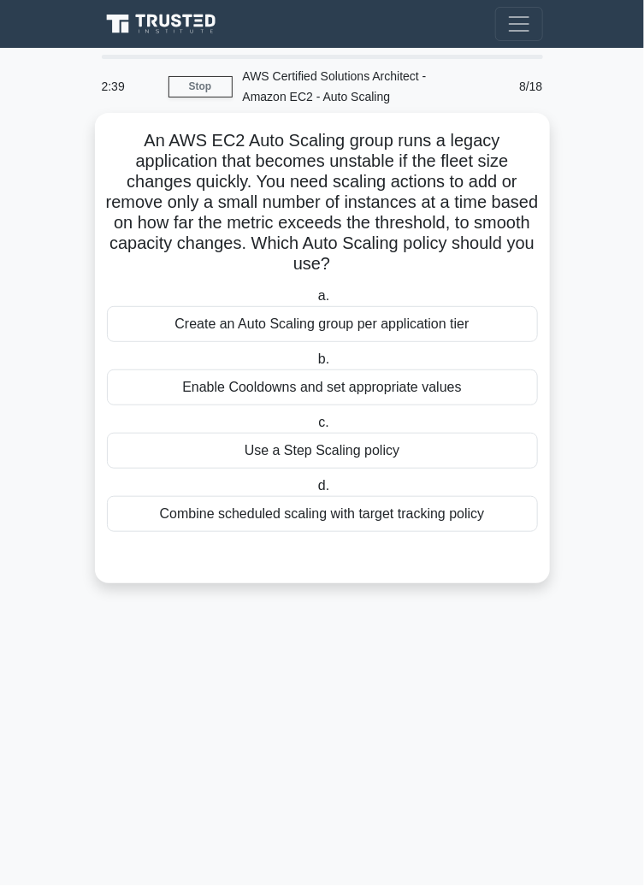
click at [163, 511] on div "Combine scheduled scaling with target tracking policy" at bounding box center [322, 514] width 431 height 36
click at [315, 492] on input "d. Combine scheduled scaling with target tracking policy" at bounding box center [315, 485] width 0 height 11
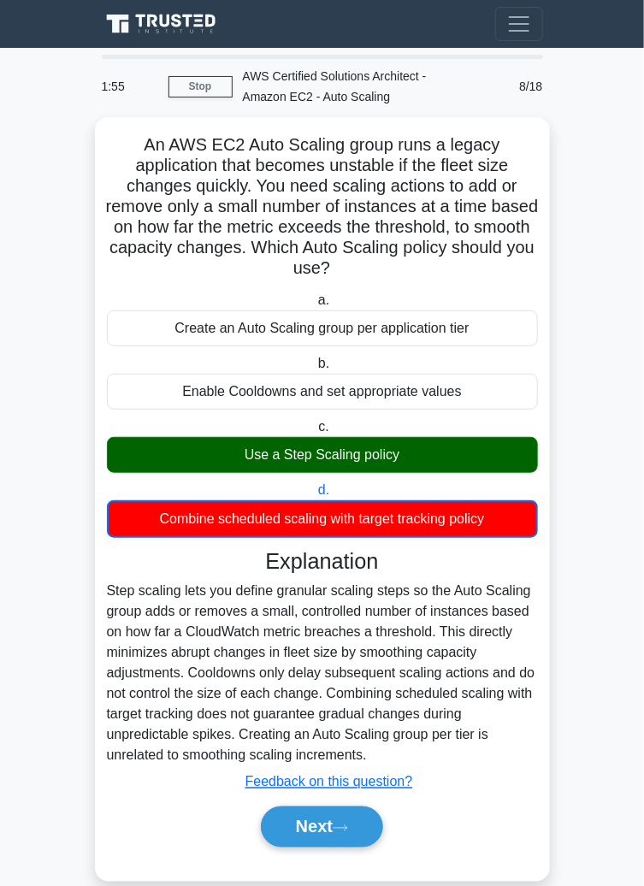
click at [18, 823] on main "1:55 Stop AWS Certified Solutions Architect - Amazon EC2 - Auto Scaling Interme…" at bounding box center [322, 480] width 644 height 864
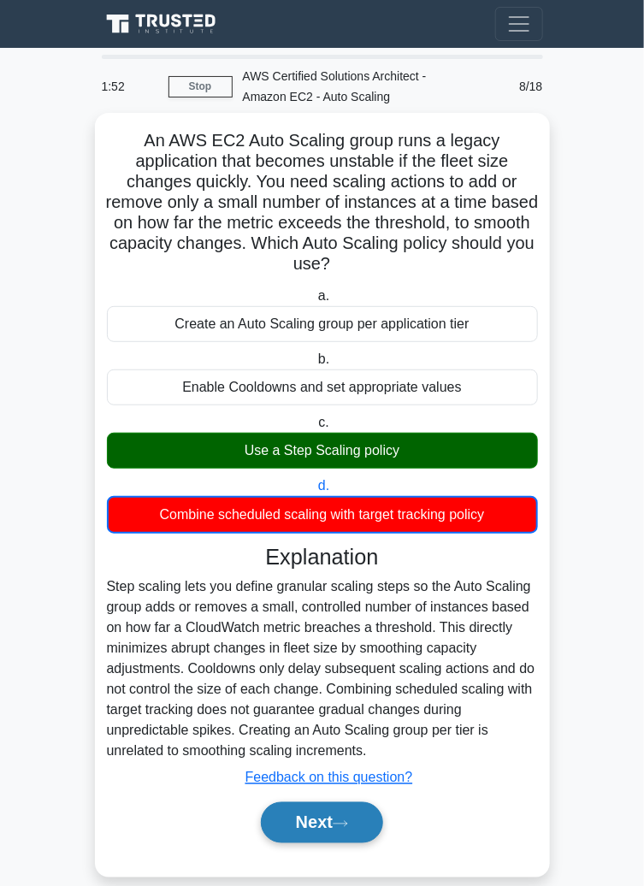
click at [334, 817] on button "Next" at bounding box center [322, 822] width 122 height 41
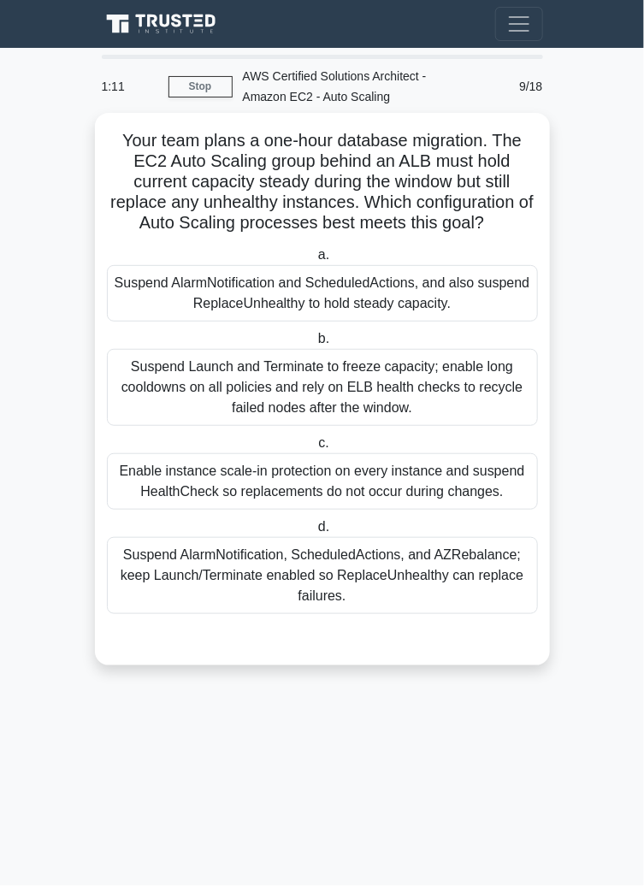
click at [130, 407] on div "Suspend Launch and Terminate to freeze capacity; enable long cooldowns on all p…" at bounding box center [322, 387] width 431 height 77
click at [315, 345] on input "b. Suspend Launch and Terminate to freeze capacity; enable long cooldowns on al…" at bounding box center [315, 338] width 0 height 11
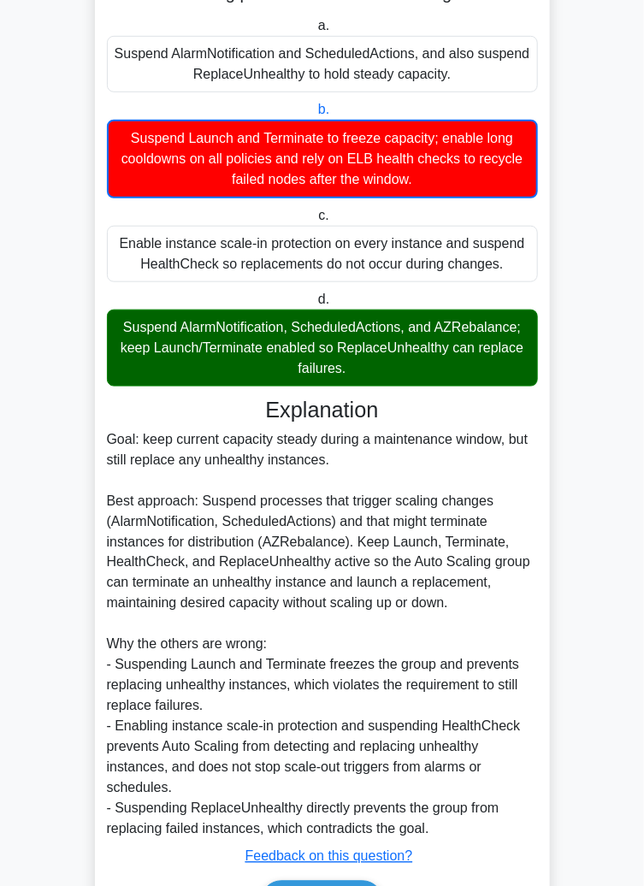
scroll to position [222, 0]
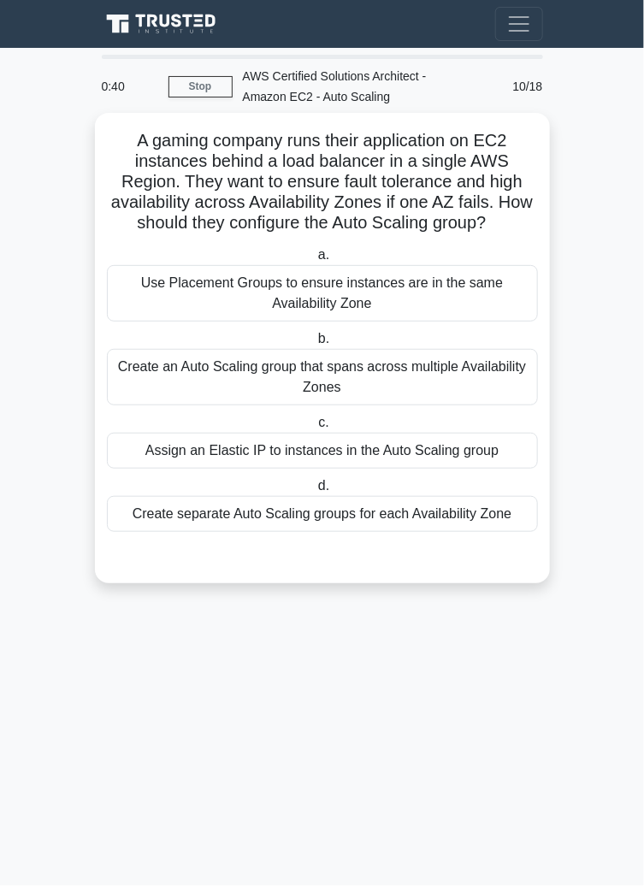
click at [469, 381] on div "Create an Auto Scaling group that spans across multiple Availability Zones" at bounding box center [322, 377] width 431 height 56
click at [315, 345] on input "b. Create an Auto Scaling group that spans across multiple Availability Zones" at bounding box center [315, 338] width 0 height 11
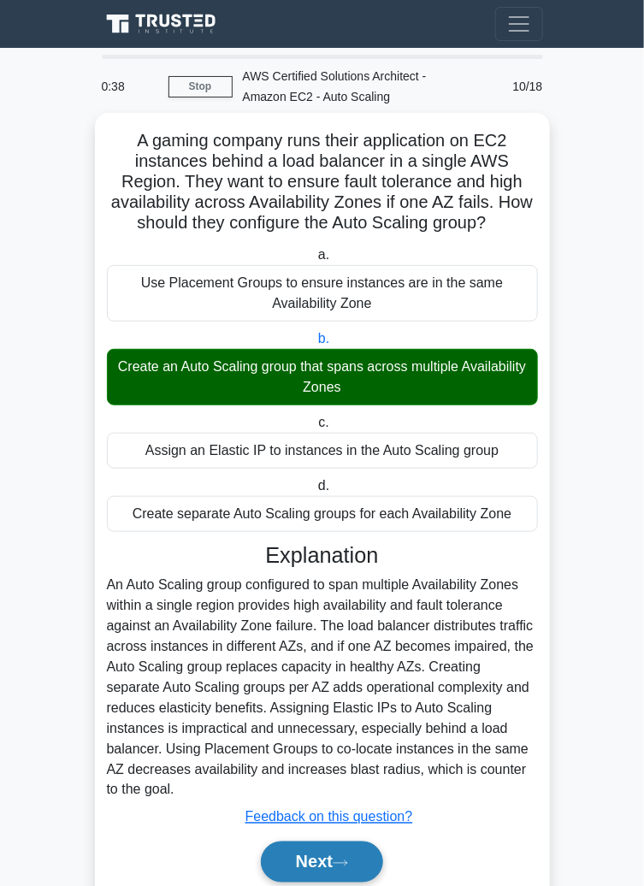
click at [350, 841] on button "Next" at bounding box center [322, 861] width 122 height 41
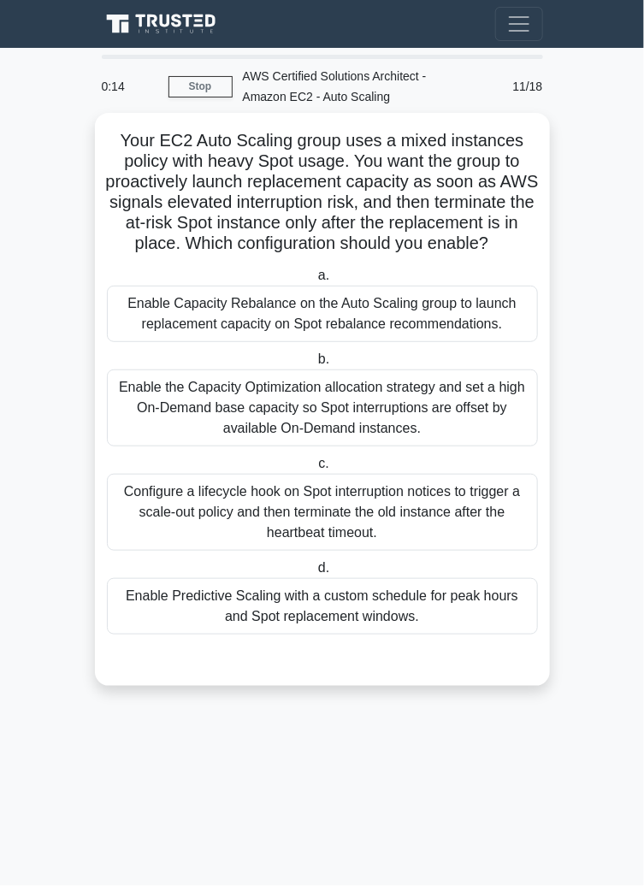
click at [467, 607] on div "Enable Predictive Scaling with a custom schedule for peak hours and Spot replac…" at bounding box center [322, 606] width 431 height 56
click at [315, 574] on input "d. Enable Predictive Scaling with a custom schedule for peak hours and Spot rep…" at bounding box center [315, 568] width 0 height 11
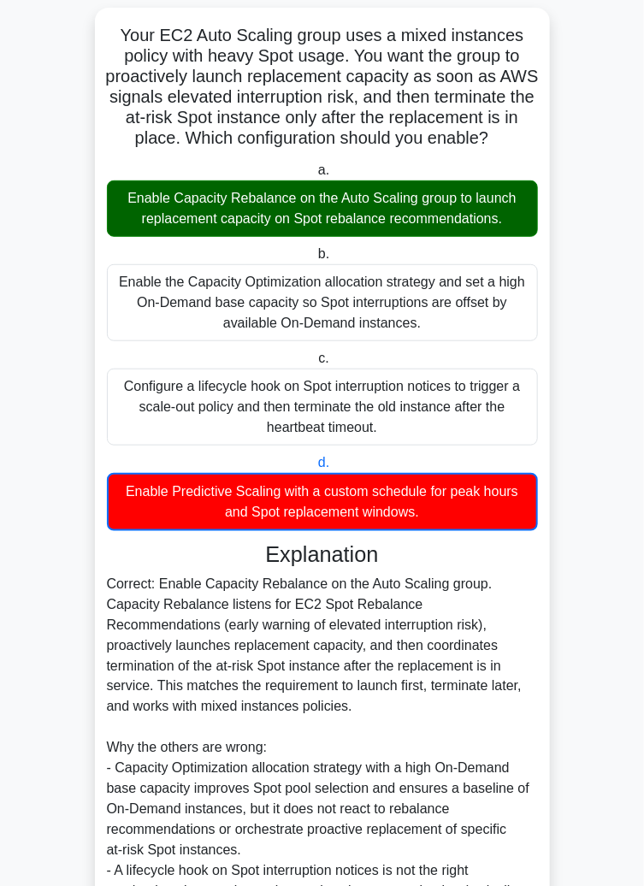
scroll to position [291, 0]
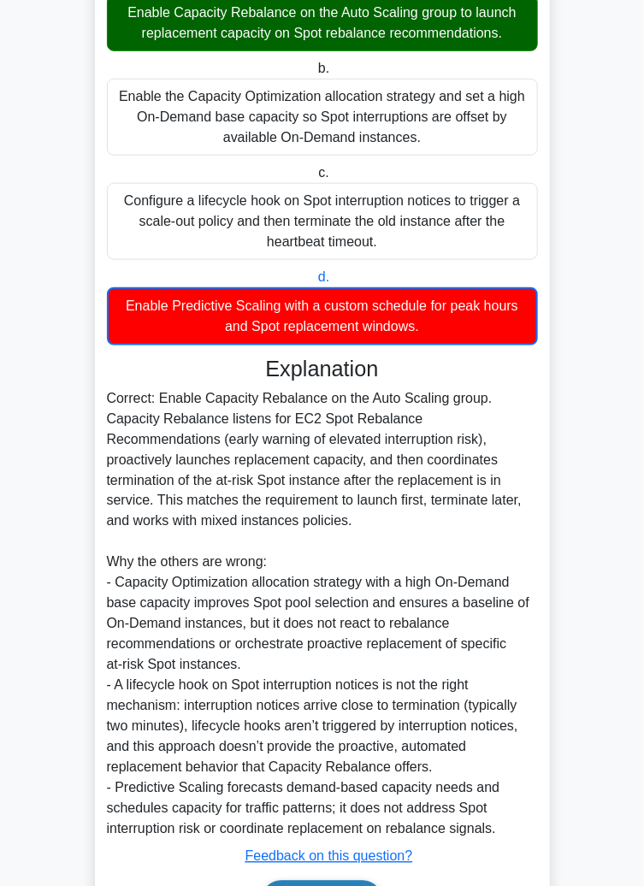
click at [377, 886] on button "Next" at bounding box center [322, 901] width 122 height 41
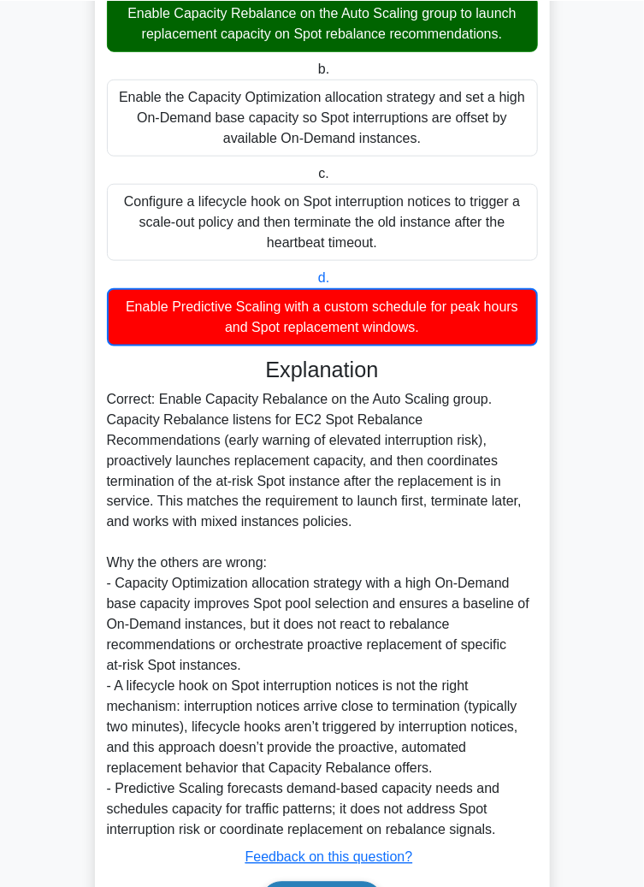
scroll to position [0, 0]
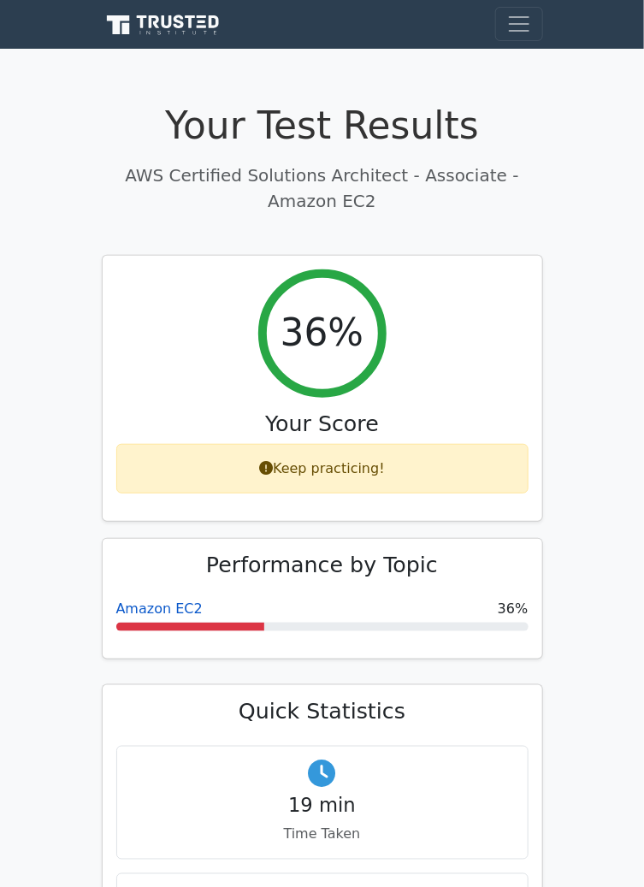
click at [150, 609] on link "Amazon EC2" at bounding box center [159, 608] width 86 height 16
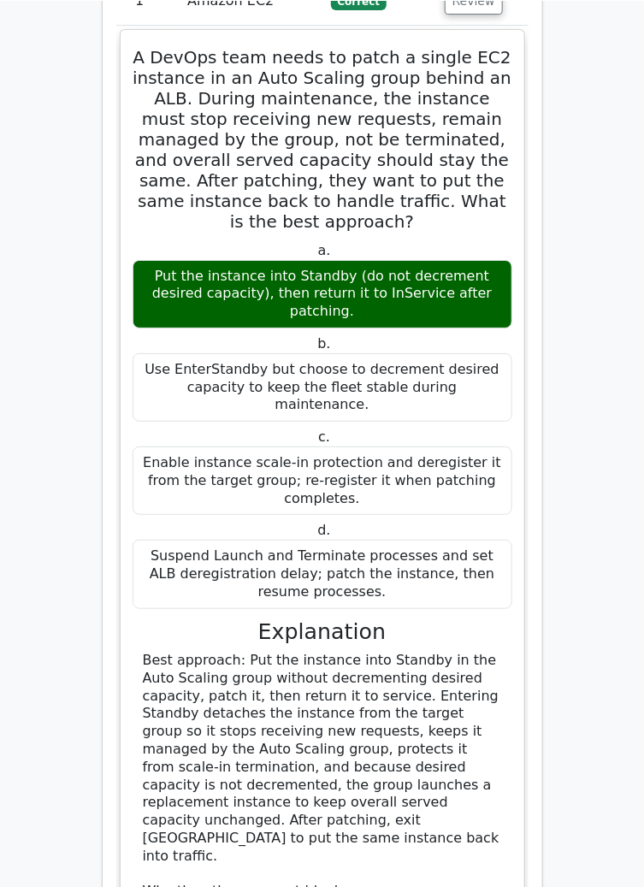
scroll to position [1450, 0]
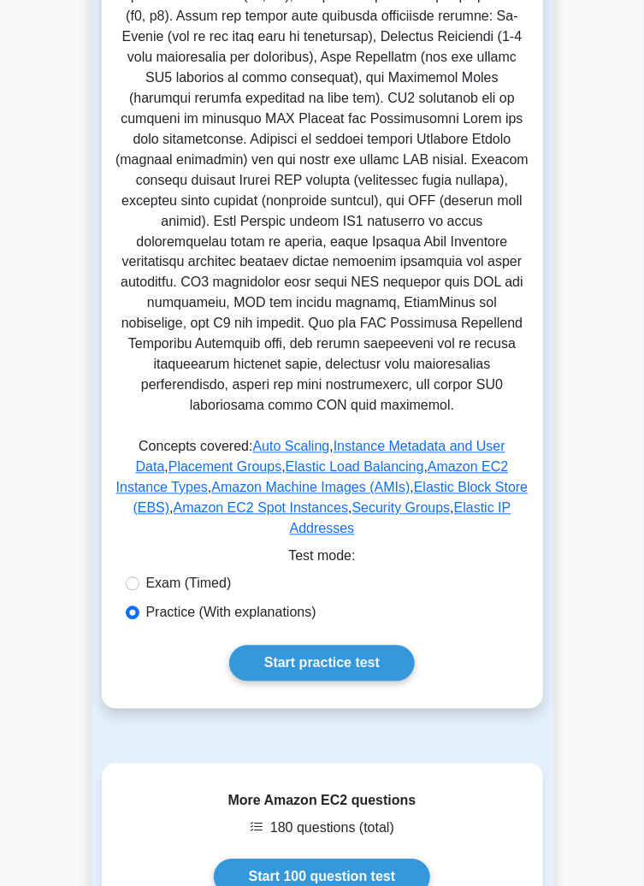
scroll to position [529, 0]
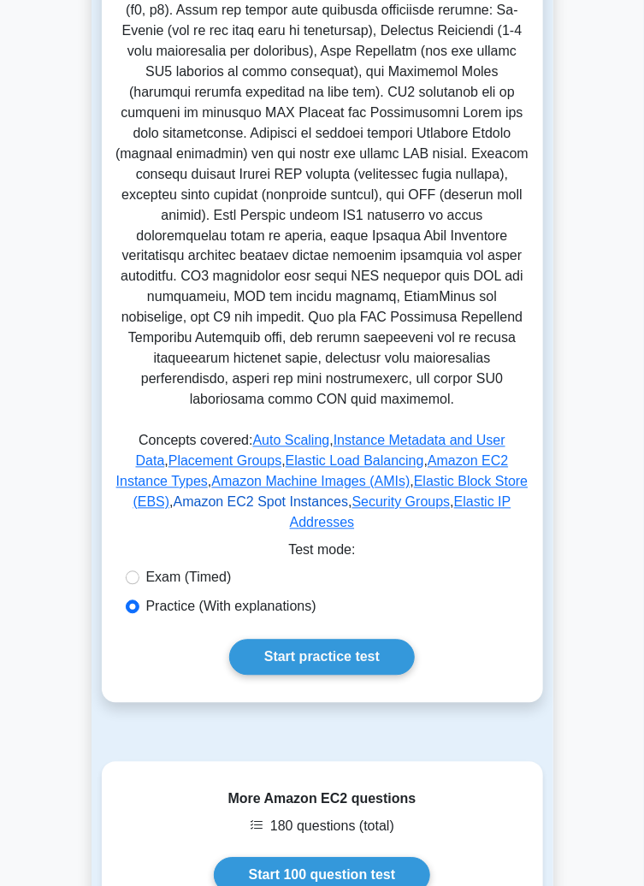
click at [174, 495] on link "Amazon EC2 Spot Instances" at bounding box center [261, 502] width 175 height 15
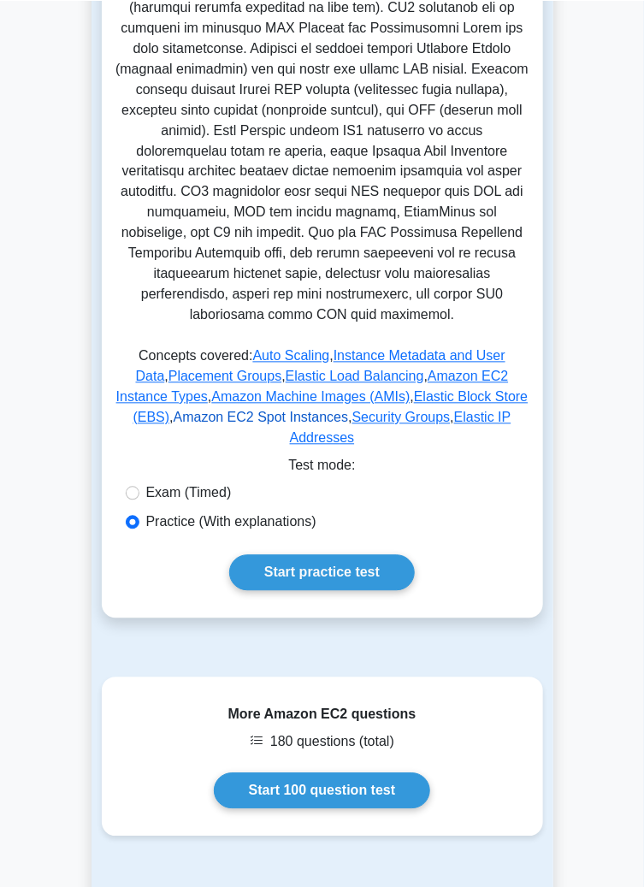
scroll to position [632, 0]
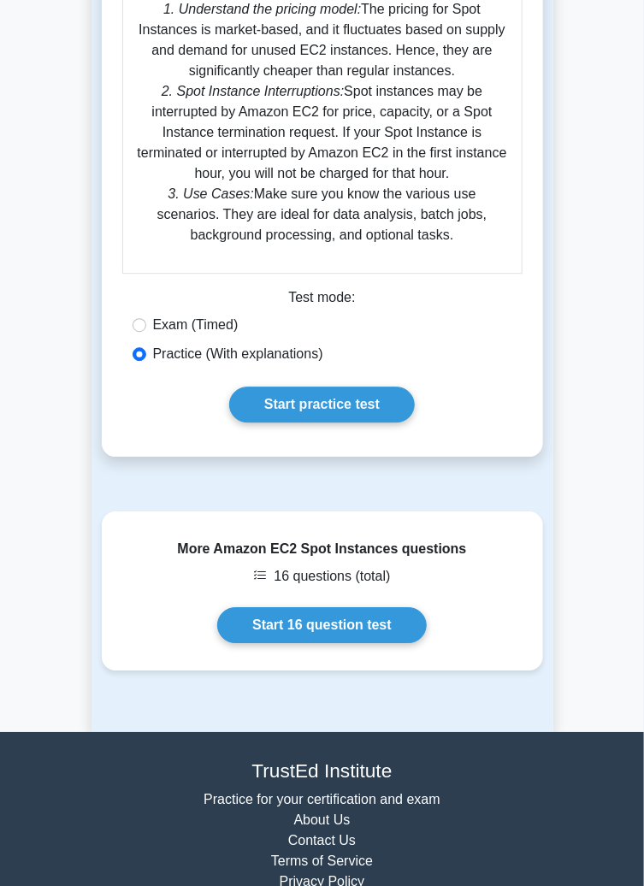
scroll to position [984, 0]
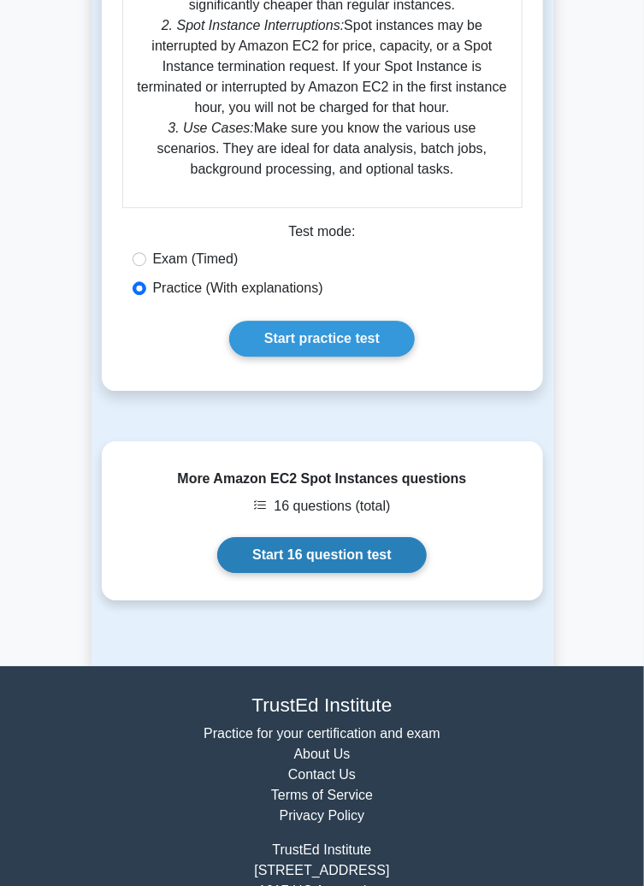
click at [246, 569] on link "Start 16 question test" at bounding box center [321, 555] width 209 height 36
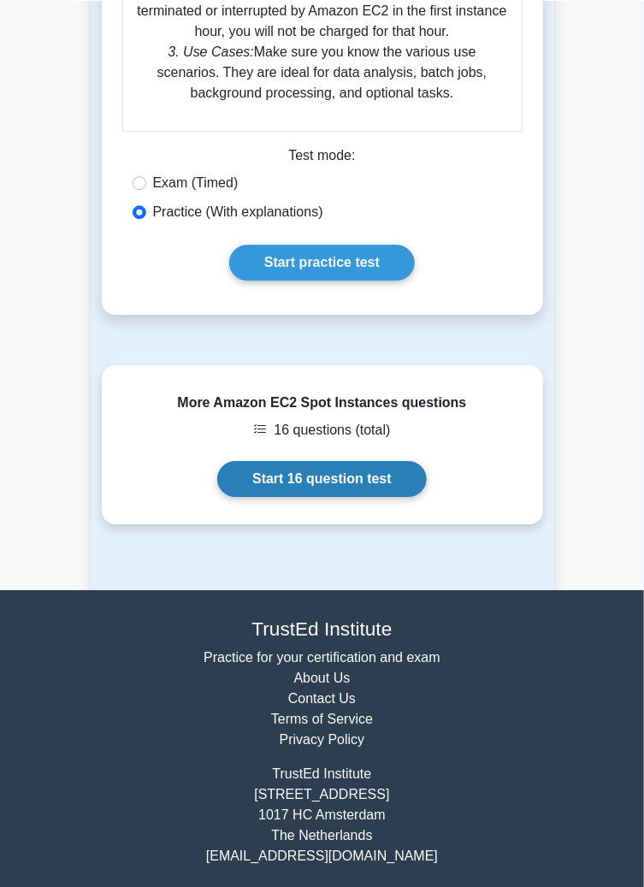
scroll to position [1078, 0]
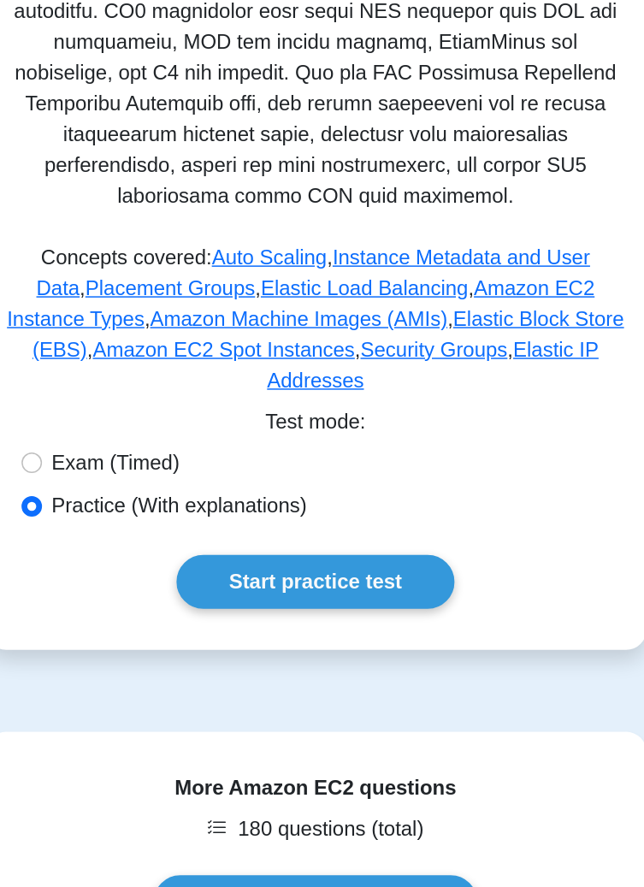
scroll to position [722, 0]
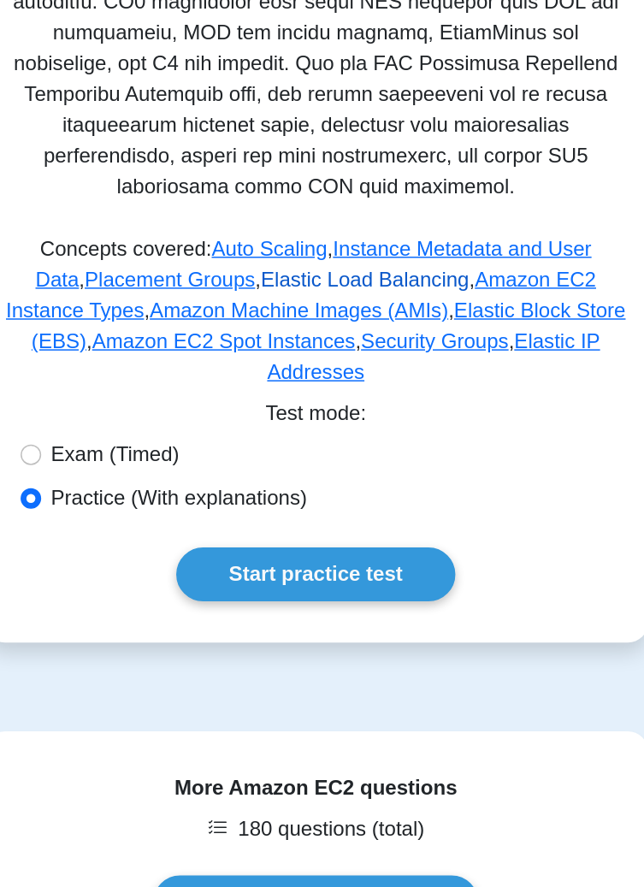
click at [365, 262] on link "Elastic Load Balancing" at bounding box center [355, 269] width 139 height 15
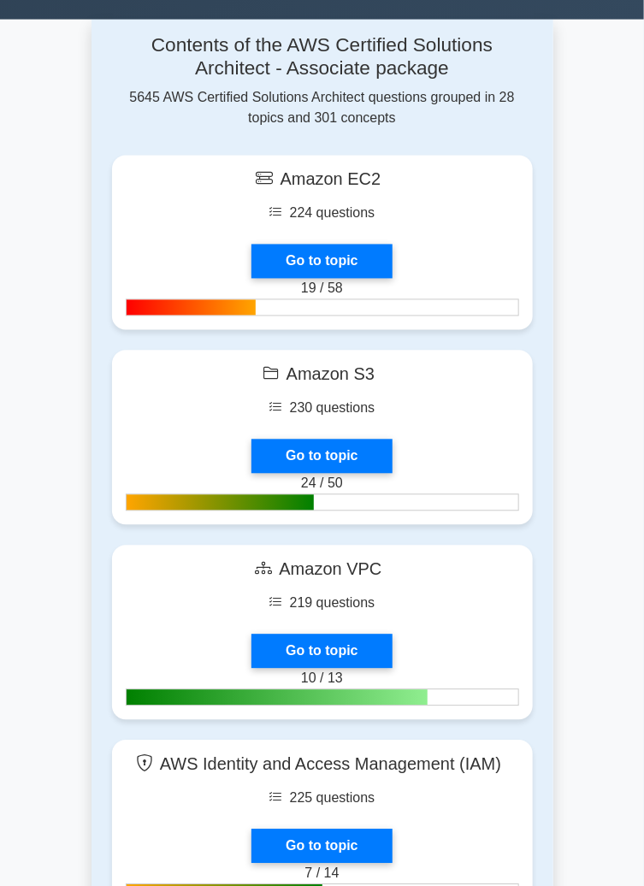
scroll to position [648, 0]
